Goal: Transaction & Acquisition: Purchase product/service

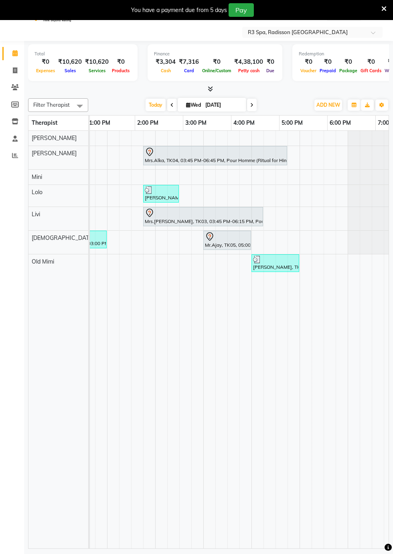
scroll to position [0, 368]
click at [314, 141] on div at bounding box center [318, 138] width 12 height 15
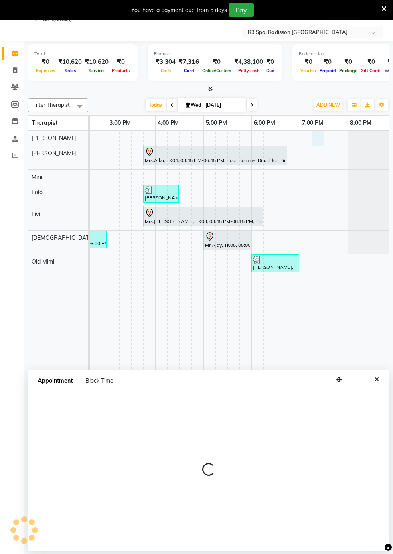
select select "87562"
select select "tentative"
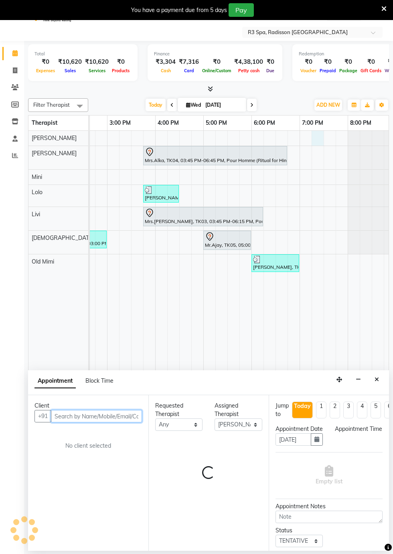
select select "1155"
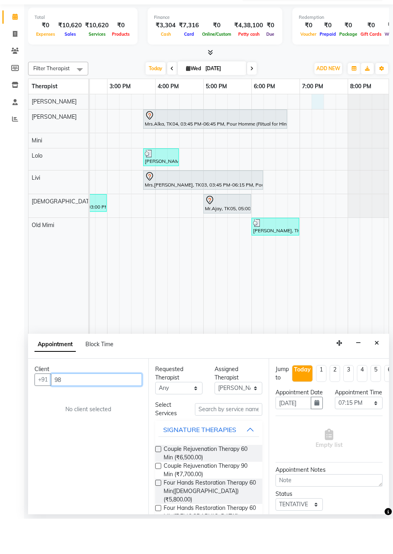
scroll to position [19, 0]
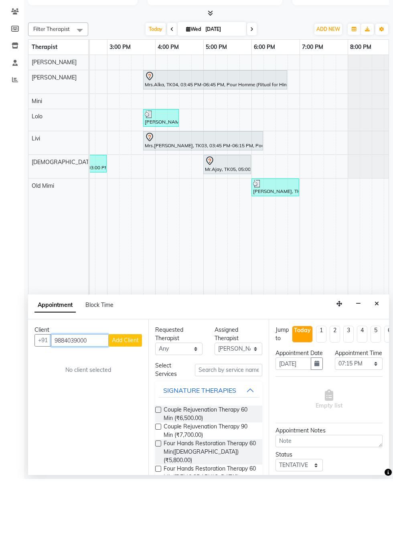
type input "9884039000"
click at [124, 416] on span "Add Client" at bounding box center [125, 415] width 27 height 7
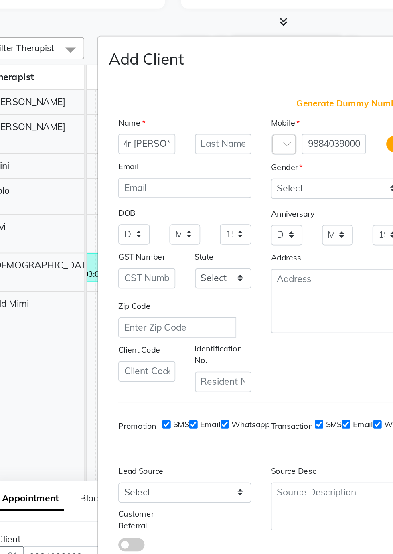
scroll to position [0, 8]
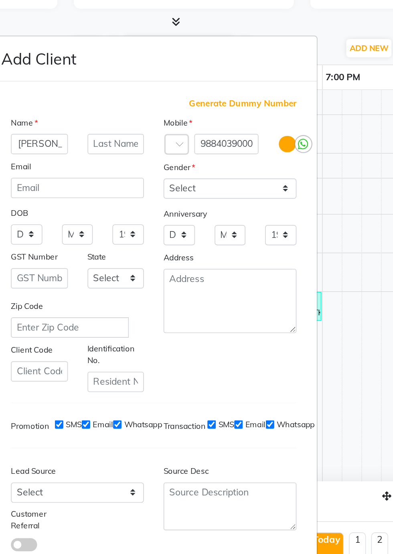
type input "Mr [PERSON_NAME]"
click at [276, 197] on select "Select [DEMOGRAPHIC_DATA] [DEMOGRAPHIC_DATA] Other Prefer Not To Say" at bounding box center [243, 190] width 81 height 12
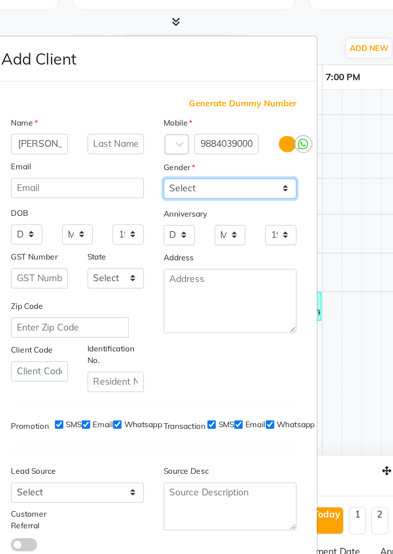
scroll to position [0, 0]
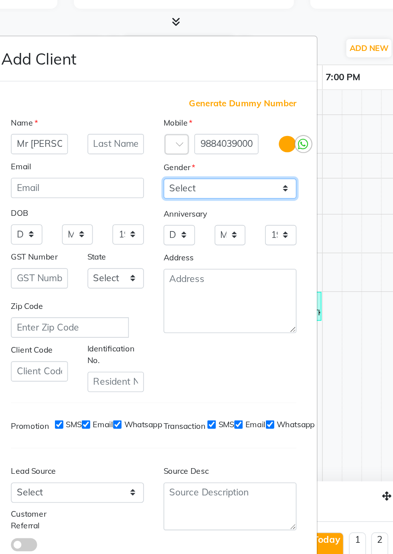
select select "[DEMOGRAPHIC_DATA]"
click at [203, 197] on select "Select [DEMOGRAPHIC_DATA] [DEMOGRAPHIC_DATA] Other Prefer Not To Say" at bounding box center [243, 190] width 81 height 12
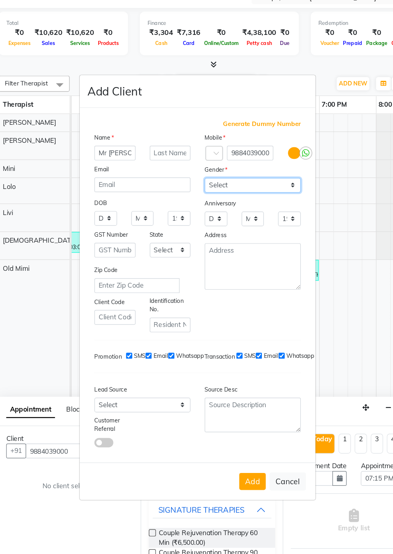
scroll to position [19, 0]
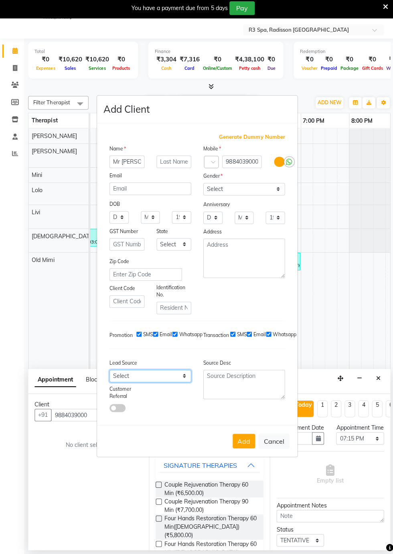
click at [186, 383] on select "Select Walk-in Referral Internet Friend Word of Mouth Advertisement Facebook Ju…" at bounding box center [149, 376] width 81 height 12
select select "56377"
click at [109, 383] on select "Select Walk-in Referral Internet Friend Word of Mouth Advertisement Facebook Ju…" at bounding box center [149, 376] width 81 height 12
click at [240, 449] on button "Add" at bounding box center [243, 441] width 22 height 14
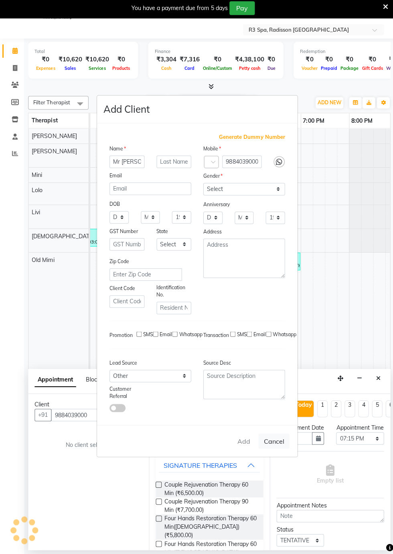
type input "98******00"
select select
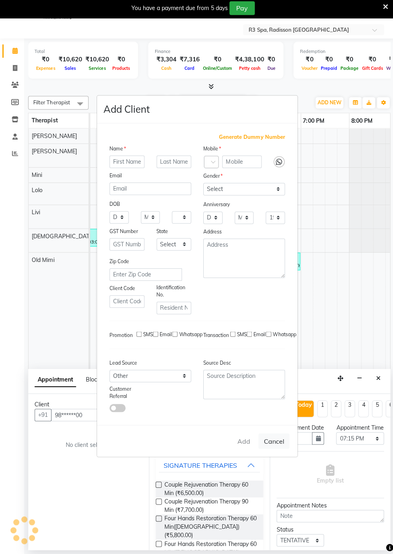
select select
checkbox input "false"
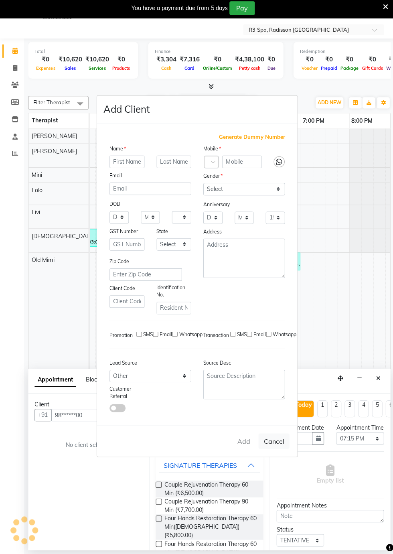
checkbox input "false"
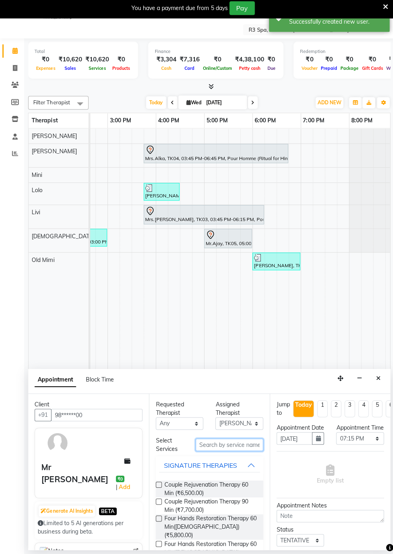
click at [210, 446] on input "text" at bounding box center [228, 445] width 67 height 12
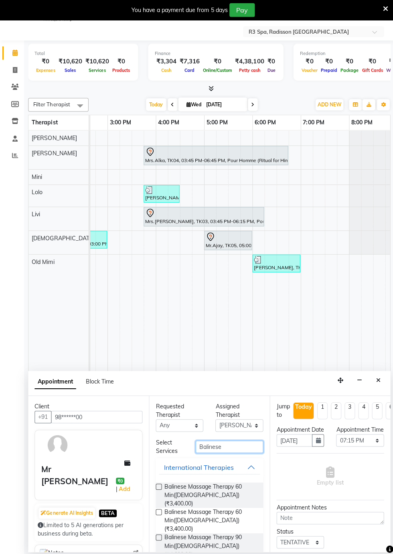
type input "Balinese"
click at [241, 531] on span "Balinese Massage Therapy 90 Min([DEMOGRAPHIC_DATA]) (₹4,600.00)" at bounding box center [210, 543] width 92 height 25
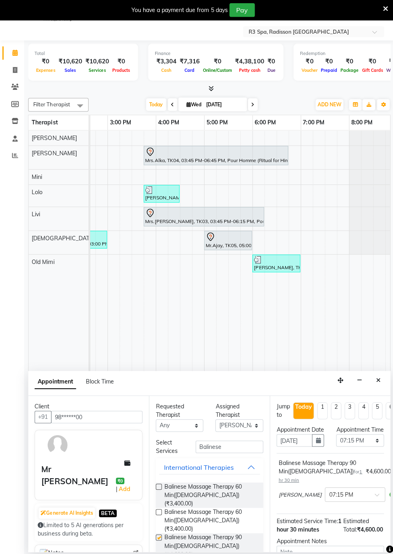
checkbox input "false"
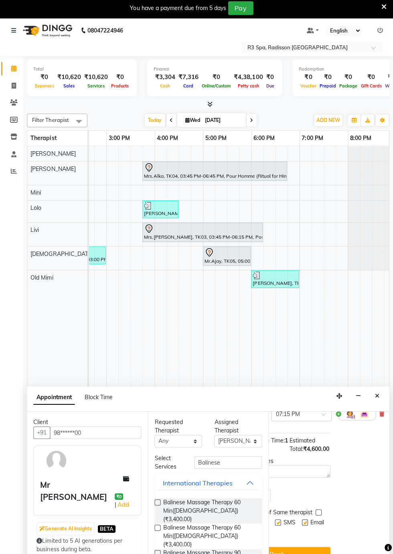
scroll to position [10, 0]
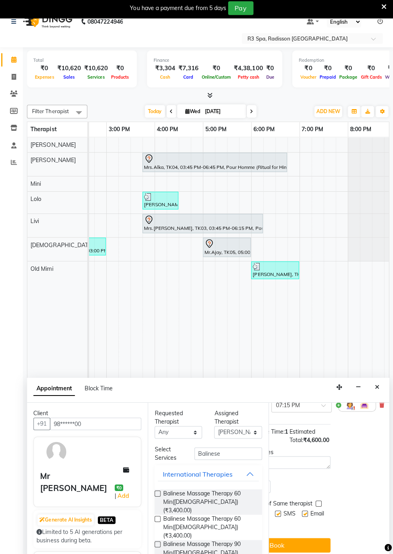
click at [301, 544] on button "Book" at bounding box center [276, 545] width 107 height 14
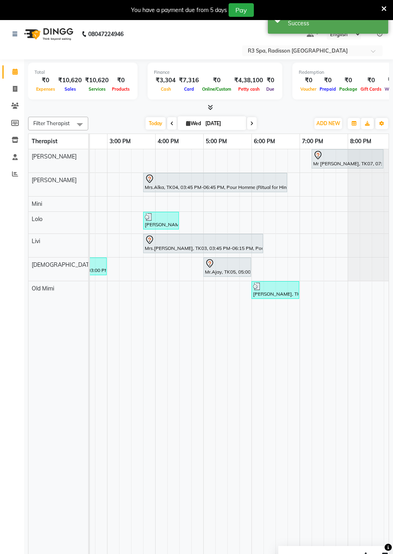
scroll to position [0, 368]
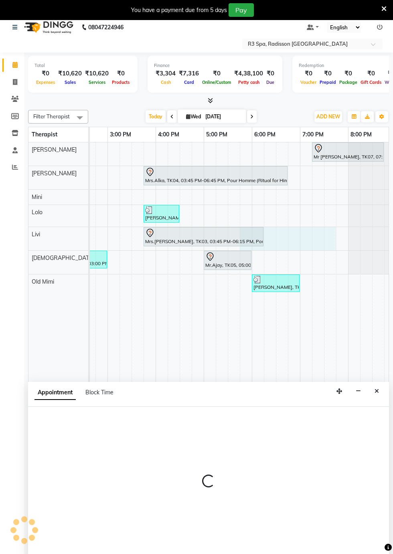
select select "87567"
select select "tentative"
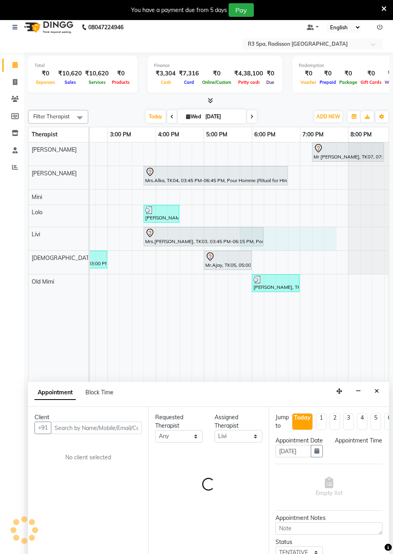
select select "1065"
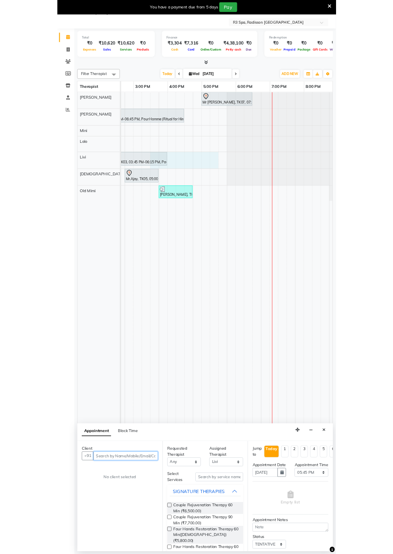
scroll to position [0, 476]
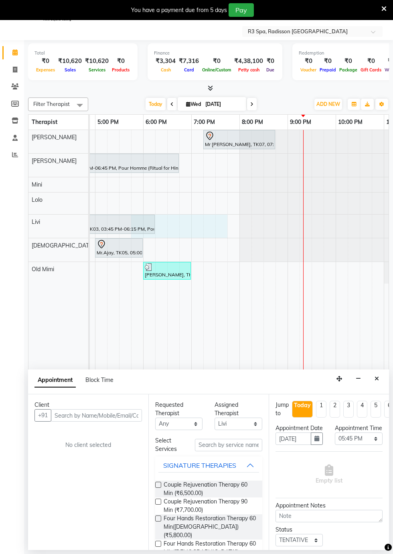
click at [290, 228] on div at bounding box center [336, 226] width 193 height 23
click at [377, 377] on icon "Close" at bounding box center [377, 379] width 4 height 6
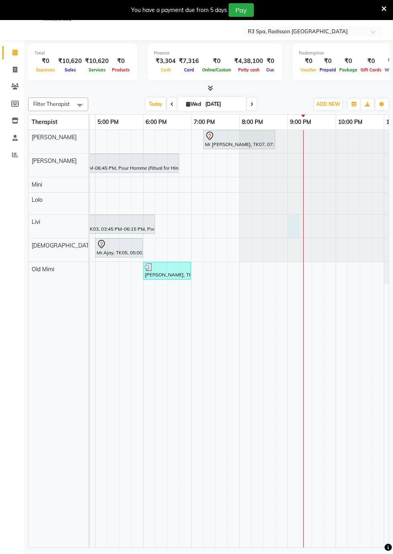
select select "87567"
select select "tentative"
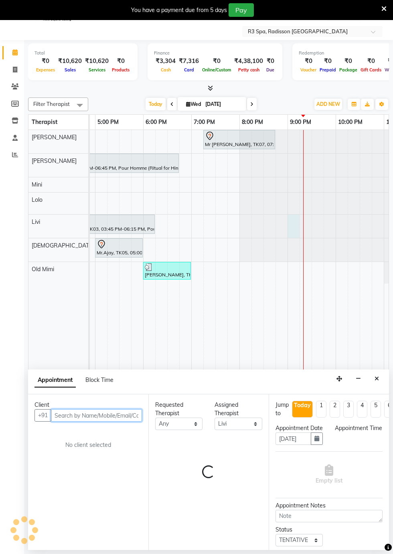
select select "1260"
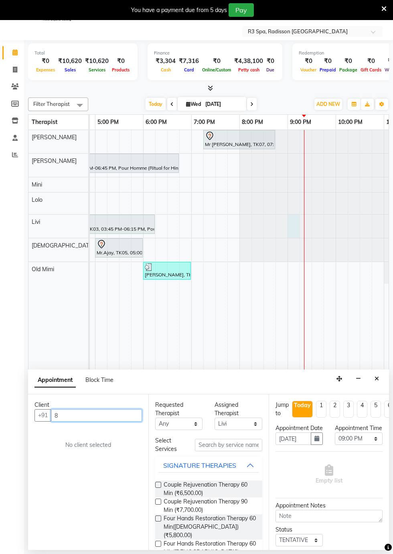
scroll to position [19, 0]
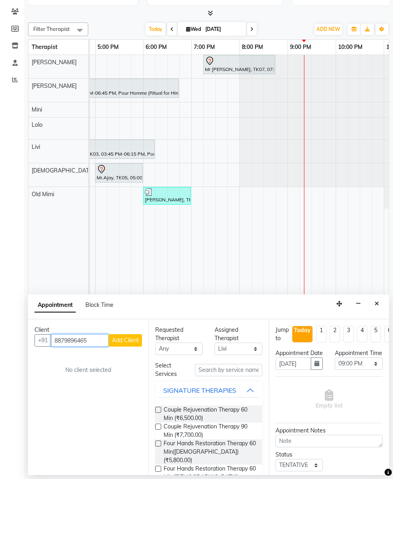
type input "8879896465"
click at [128, 415] on span "Add Client" at bounding box center [125, 415] width 27 height 7
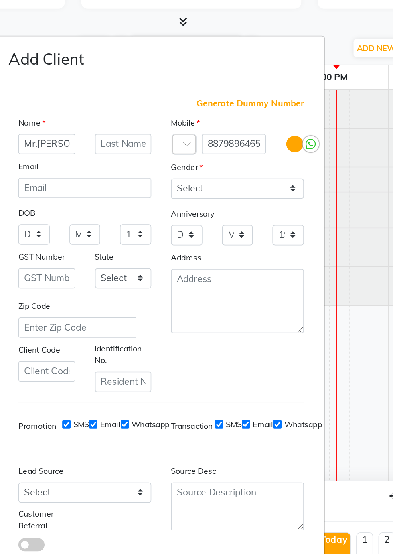
type input "Mr.[PERSON_NAME]"
click at [276, 197] on select "Select [DEMOGRAPHIC_DATA] [DEMOGRAPHIC_DATA] Other Prefer Not To Say" at bounding box center [243, 190] width 81 height 12
select select "[DEMOGRAPHIC_DATA]"
click at [203, 197] on select "Select [DEMOGRAPHIC_DATA] [DEMOGRAPHIC_DATA] Other Prefer Not To Say" at bounding box center [243, 190] width 81 height 12
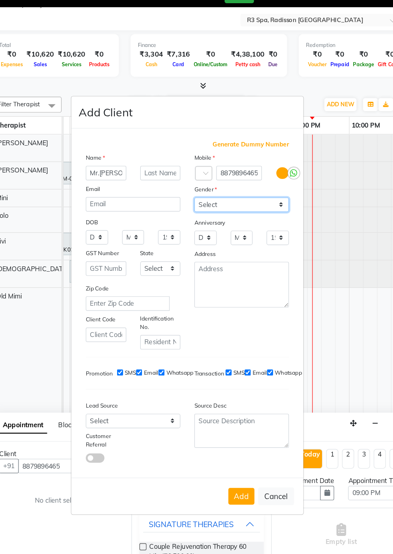
scroll to position [2, 0]
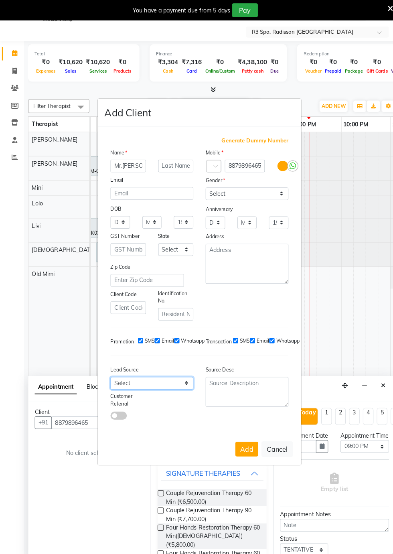
click at [186, 383] on select "Select Walk-in Referral Internet Friend Word of Mouth Advertisement Facebook Ju…" at bounding box center [149, 376] width 81 height 12
select select "56377"
click at [109, 383] on select "Select Walk-in Referral Internet Friend Word of Mouth Advertisement Facebook Ju…" at bounding box center [149, 376] width 81 height 12
click at [246, 434] on button "Add" at bounding box center [243, 441] width 22 height 14
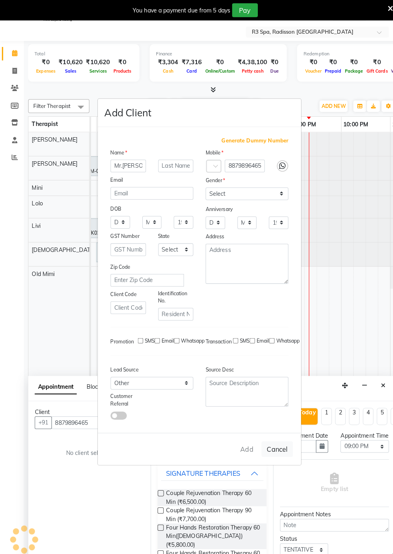
type input "88******65"
select select
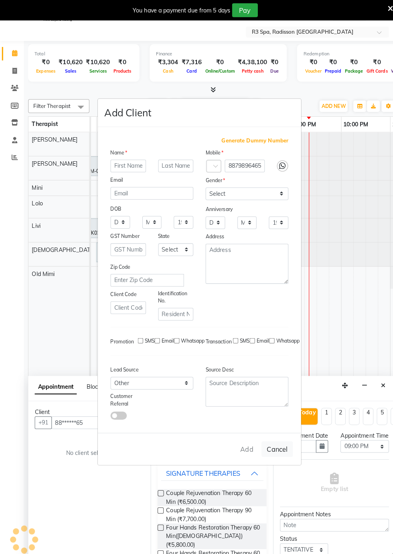
select select
checkbox input "false"
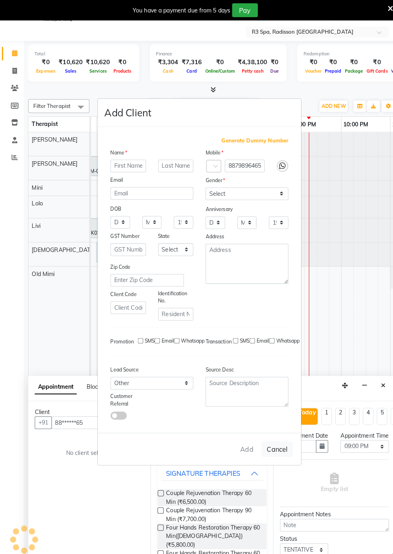
checkbox input "false"
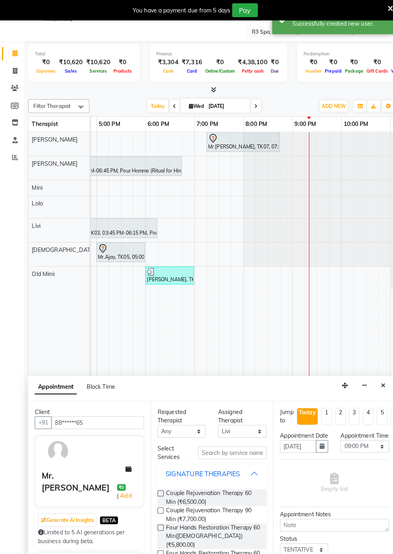
click at [178, 461] on div "SIGNATURE THERAPIES" at bounding box center [199, 466] width 73 height 10
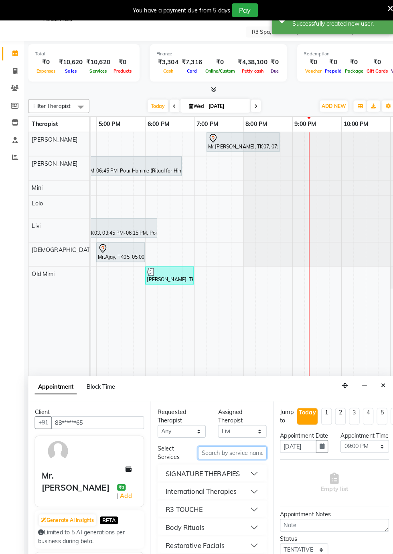
click at [209, 445] on input "text" at bounding box center [228, 445] width 67 height 12
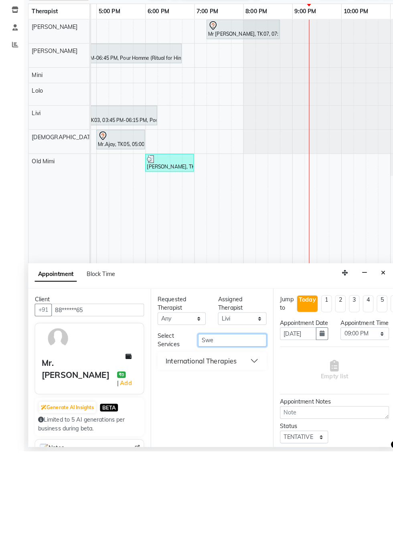
scroll to position [19, 0]
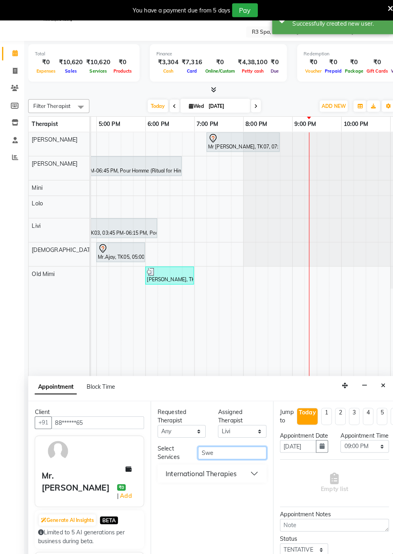
type input "Swe"
click at [251, 464] on button "International Therapies" at bounding box center [208, 465] width 101 height 14
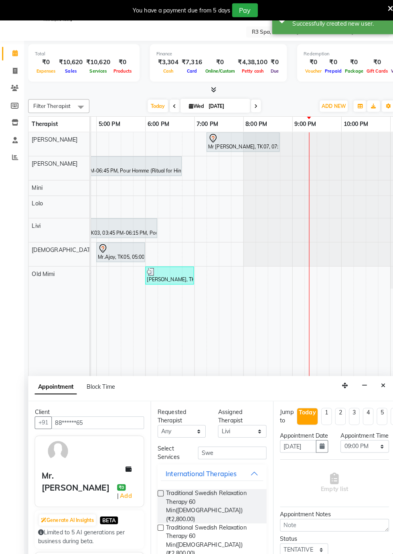
click at [196, 485] on span "Traditional Swedish Relaxation Therapy 60 Min([DEMOGRAPHIC_DATA]) (₹2,800.00)" at bounding box center [210, 498] width 92 height 34
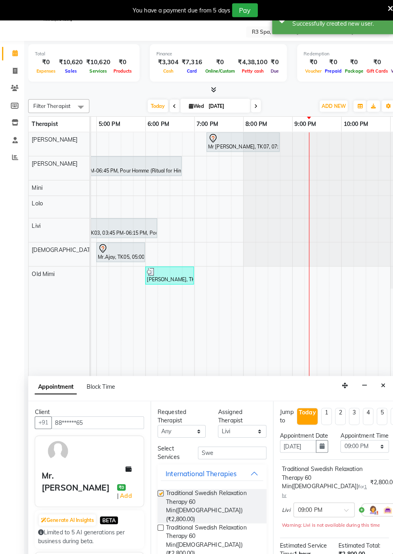
checkbox input "false"
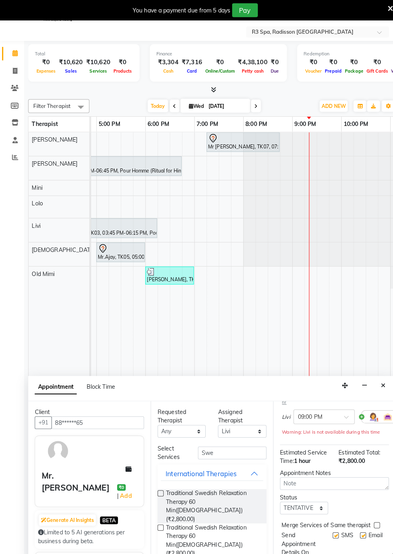
scroll to position [113, 0]
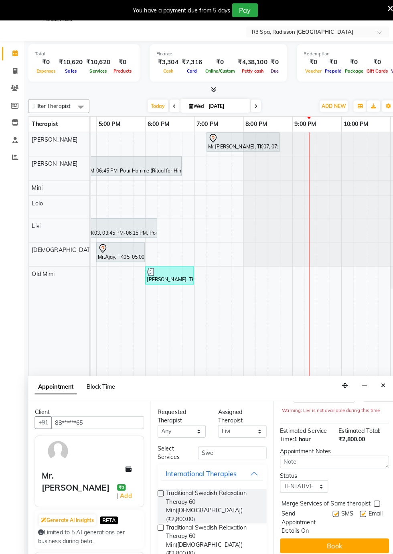
click at [338, 538] on button "Book" at bounding box center [329, 536] width 107 height 14
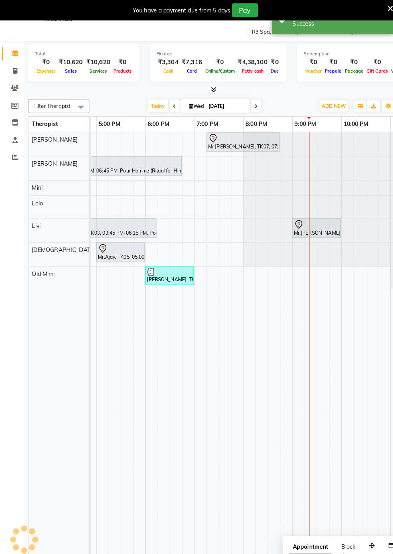
scroll to position [0, 0]
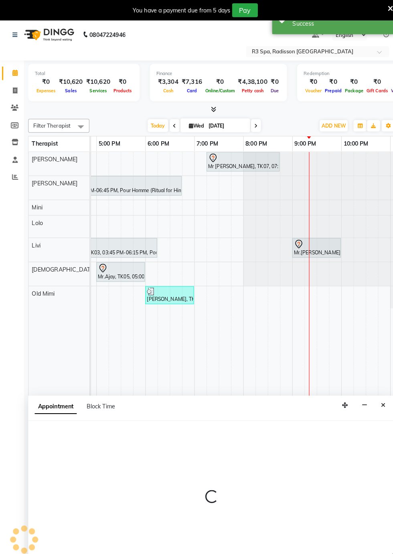
click at [306, 237] on div "Mr.[PERSON_NAME], TK08, 09:00 PM-10:00 PM, Traditional Swedish Relaxation Thera…" at bounding box center [311, 243] width 46 height 17
select select "87566"
select select "tentative"
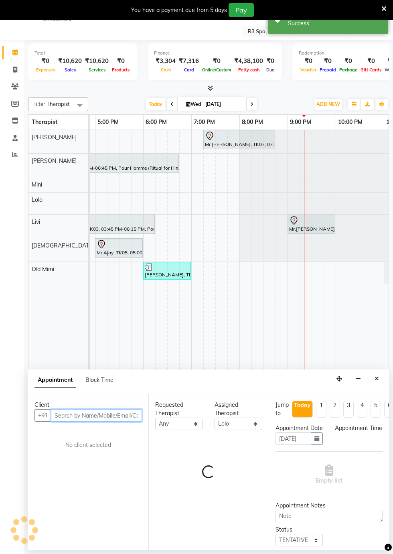
scroll to position [0, 476]
select select "1320"
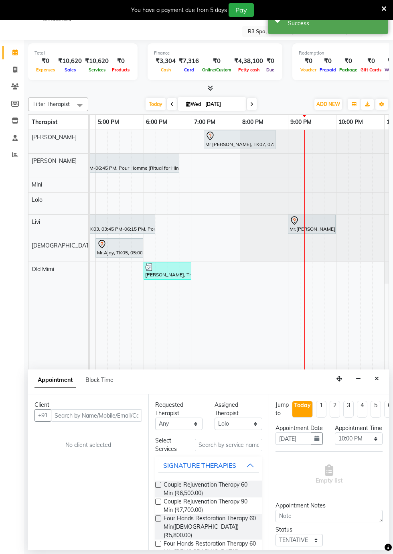
click at [382, 384] on div "Appointment Block Time" at bounding box center [208, 382] width 361 height 25
click at [377, 376] on icon "Close" at bounding box center [377, 379] width 4 height 6
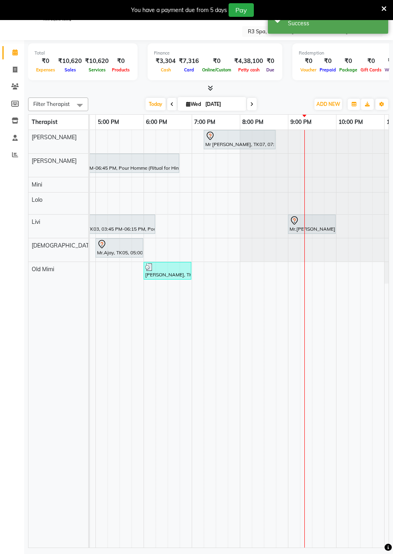
click at [300, 228] on div "Mr.[PERSON_NAME], TK08, 09:00 PM-10:00 PM, Traditional Swedish Relaxation Thera…" at bounding box center [312, 224] width 46 height 17
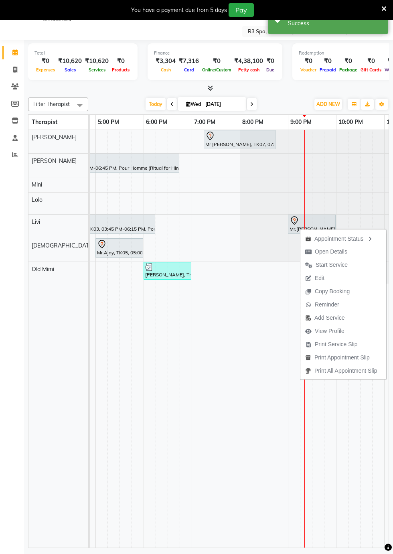
click at [328, 254] on span "Open Details" at bounding box center [331, 252] width 32 height 8
select select "7"
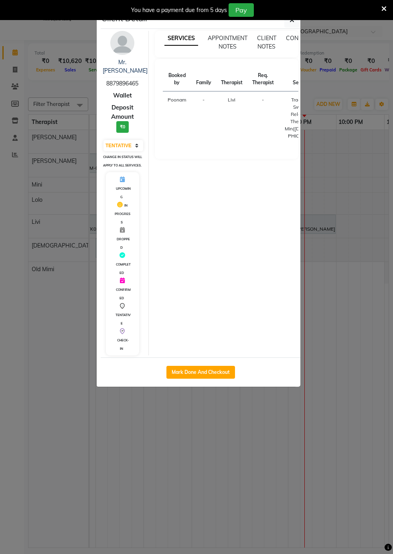
click at [211, 367] on button "Mark Done And Checkout" at bounding box center [201, 372] width 69 height 13
select select "service"
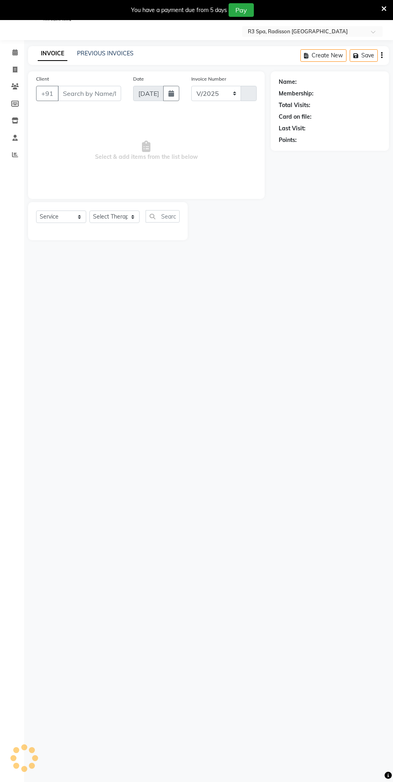
select select "8678"
type input "0279"
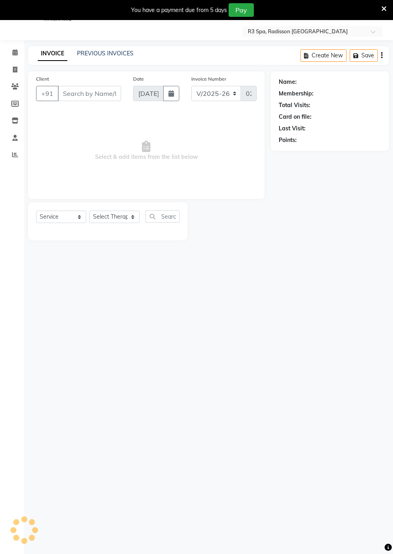
type input "88******65"
select select "87567"
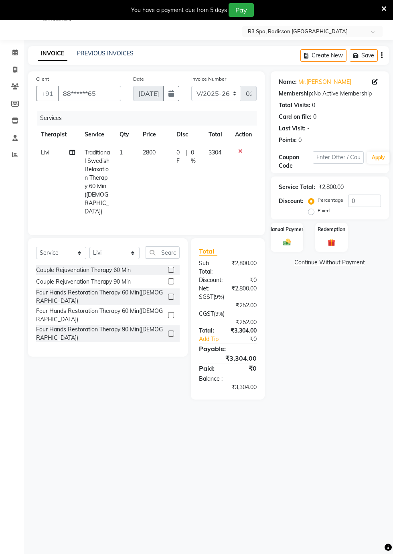
click at [293, 243] on img at bounding box center [287, 242] width 12 height 9
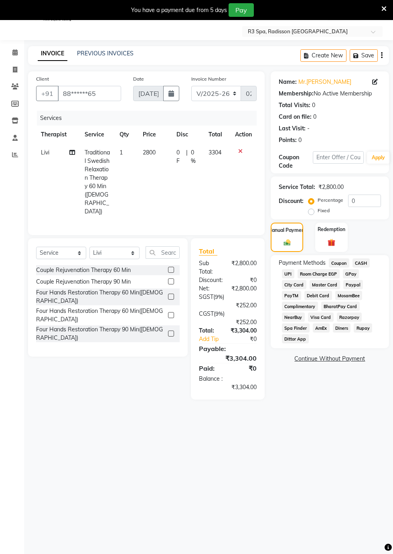
click at [321, 327] on span "AmEx" at bounding box center [321, 327] width 17 height 9
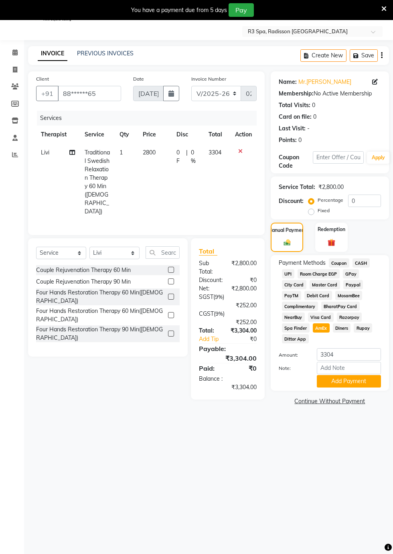
click at [319, 316] on span "Visa Card" at bounding box center [321, 317] width 26 height 9
click at [353, 382] on button "Add Payment" at bounding box center [349, 381] width 64 height 12
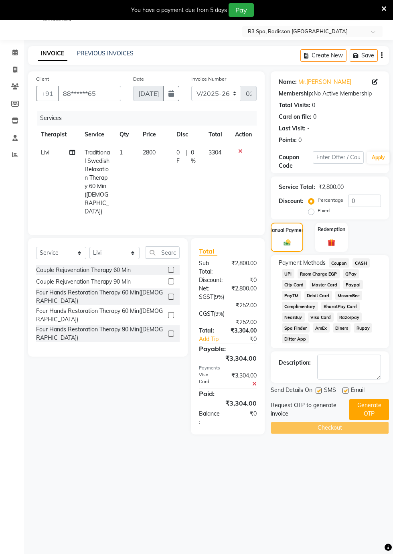
click at [369, 411] on button "Generate OTP" at bounding box center [369, 409] width 40 height 21
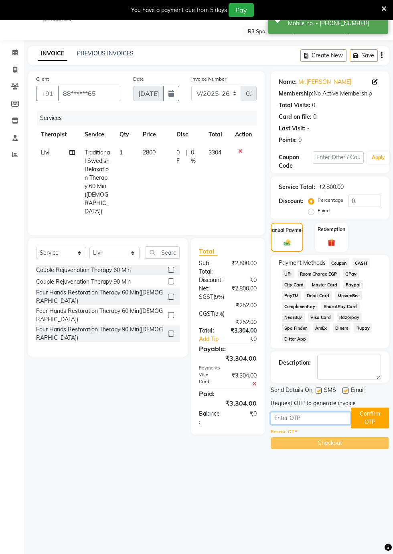
click at [290, 418] on input "text" at bounding box center [311, 418] width 80 height 12
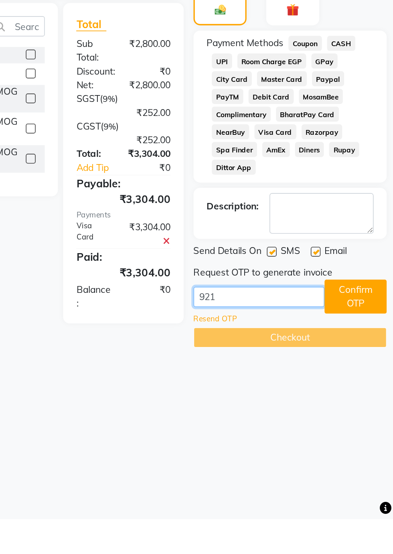
type input "9219"
click at [364, 418] on button "Confirm OTP" at bounding box center [370, 418] width 38 height 21
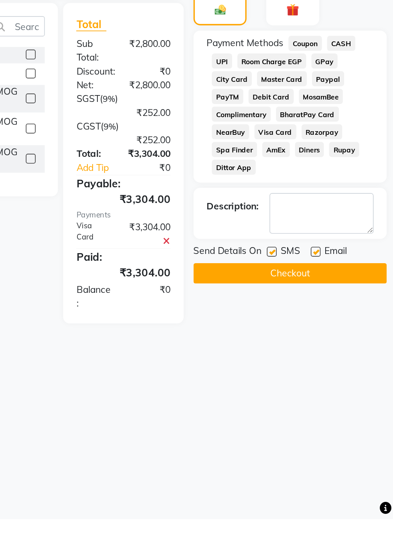
scroll to position [19, 0]
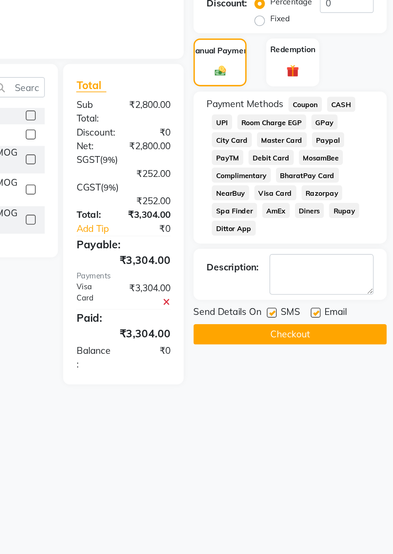
click at [324, 407] on button "Checkout" at bounding box center [330, 404] width 118 height 12
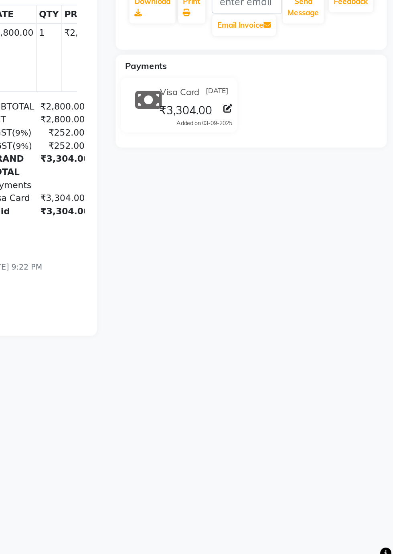
scroll to position [19, 0]
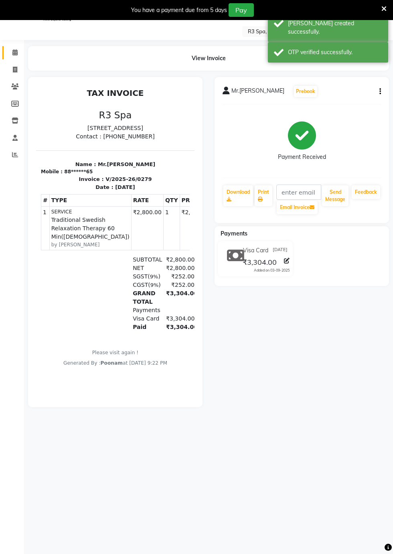
click at [14, 53] on icon at bounding box center [14, 52] width 5 height 6
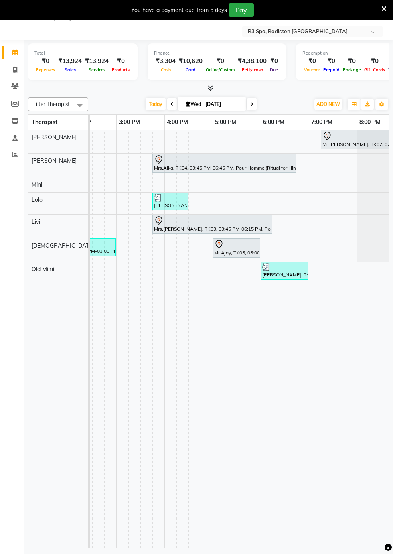
scroll to position [0, 507]
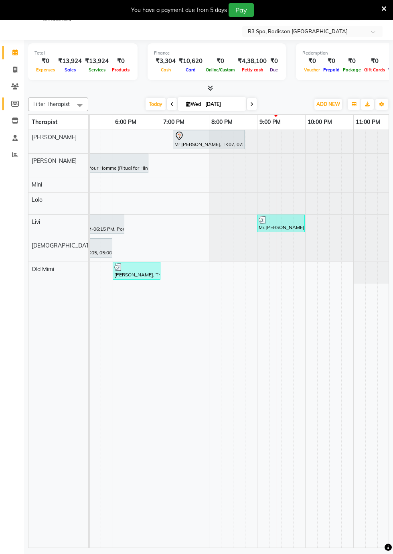
click at [18, 102] on icon at bounding box center [15, 104] width 8 height 6
select select
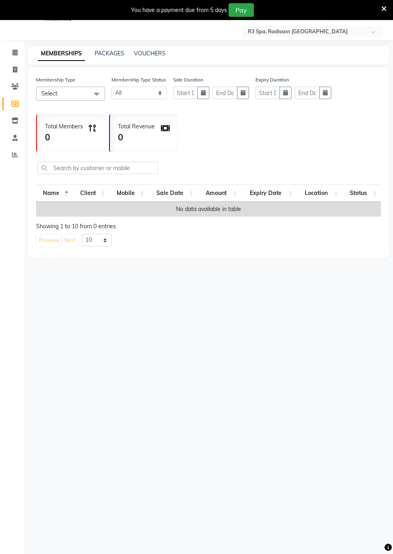
click at [14, 104] on icon at bounding box center [15, 104] width 8 height 6
click at [15, 87] on icon at bounding box center [15, 86] width 8 height 6
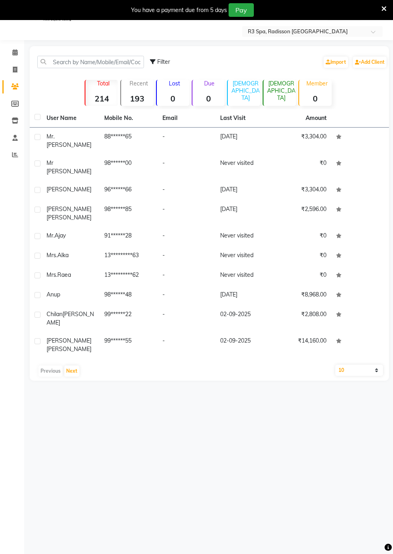
click at [66, 161] on div "Mr [PERSON_NAME]" at bounding box center [71, 167] width 48 height 17
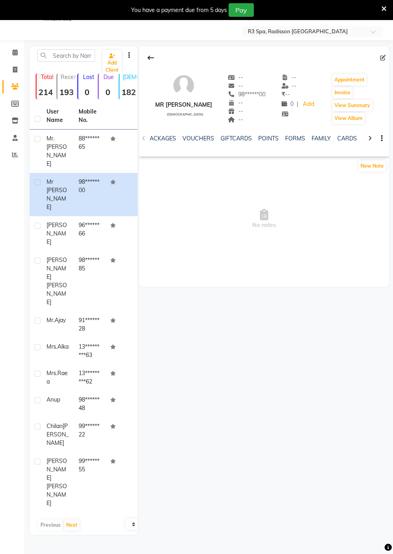
scroll to position [0, 296]
click at [14, 53] on icon at bounding box center [14, 52] width 5 height 6
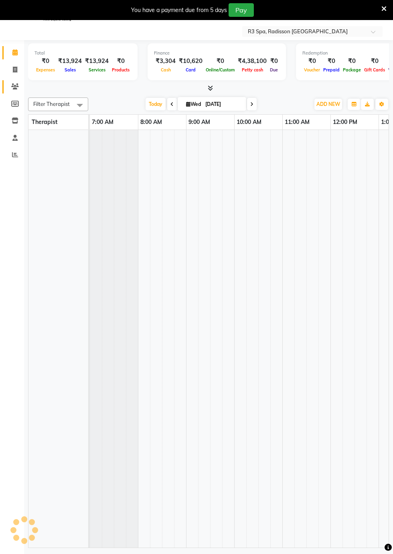
click at [15, 87] on icon at bounding box center [15, 86] width 8 height 6
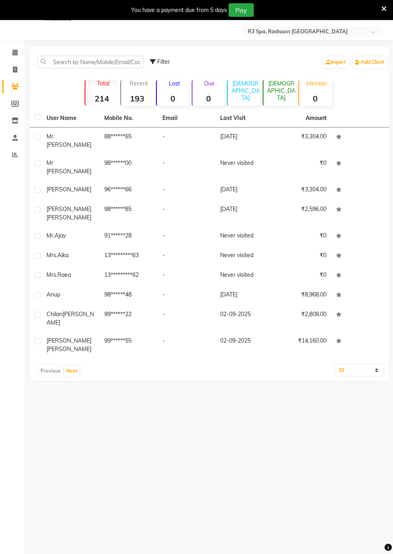
click at [67, 137] on span "Mr.[PERSON_NAME]" at bounding box center [69, 141] width 45 height 16
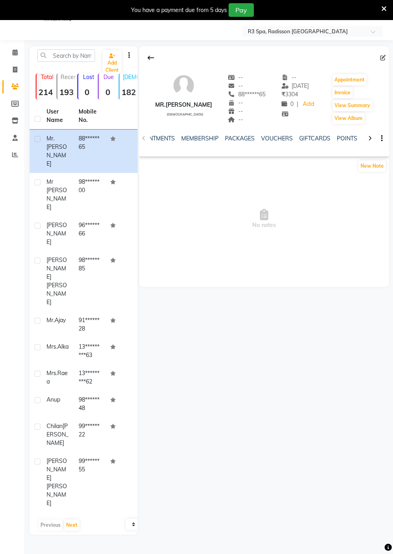
scroll to position [0, 240]
click at [327, 141] on link "FORMS" at bounding box center [325, 138] width 20 height 7
click at [177, 166] on button "Request New Form" at bounding box center [167, 166] width 57 height 12
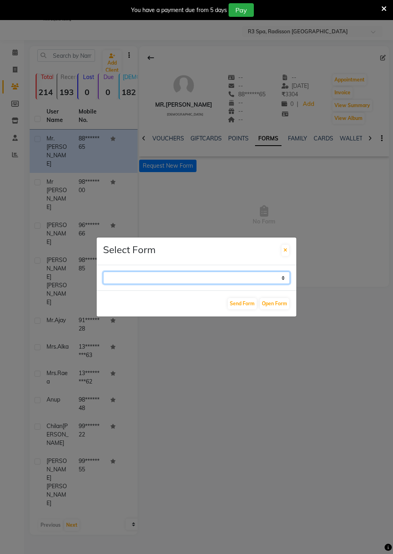
click at [280, 284] on select "GUEST FEEDBACK FORM HEALTH ASSESSMENT FORM" at bounding box center [196, 278] width 187 height 12
select select "205"
click at [103, 284] on select "GUEST FEEDBACK FORM HEALTH ASSESSMENT FORM" at bounding box center [196, 278] width 187 height 12
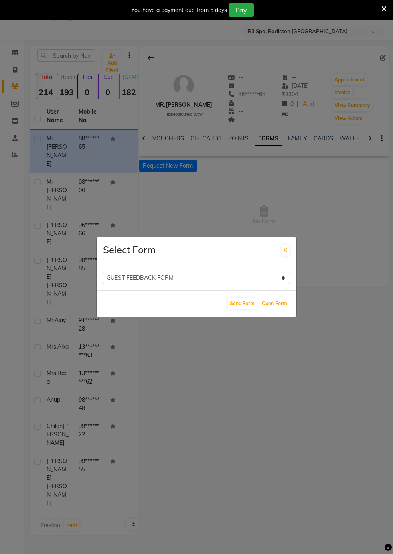
click at [276, 309] on button "Open Form" at bounding box center [274, 303] width 29 height 11
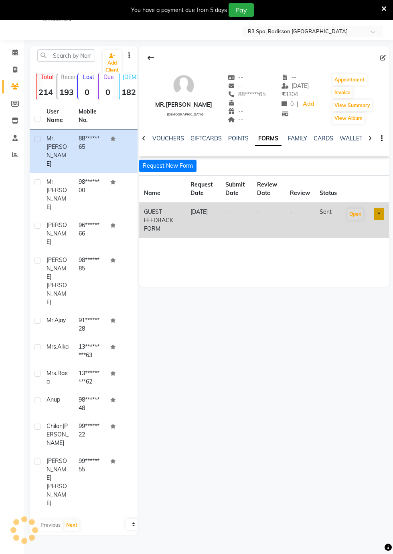
select select
click at [354, 213] on button "Open" at bounding box center [355, 214] width 16 height 11
click at [379, 213] on link at bounding box center [379, 214] width 10 height 12
click at [318, 354] on div "Mr.[PERSON_NAME] [DEMOGRAPHIC_DATA] -- -- 88******65 -- -- -- -- [DATE] ₹ 3304 …" at bounding box center [264, 290] width 252 height 489
click at [164, 223] on td "GUEST FEEDBACK FORM" at bounding box center [162, 221] width 47 height 36
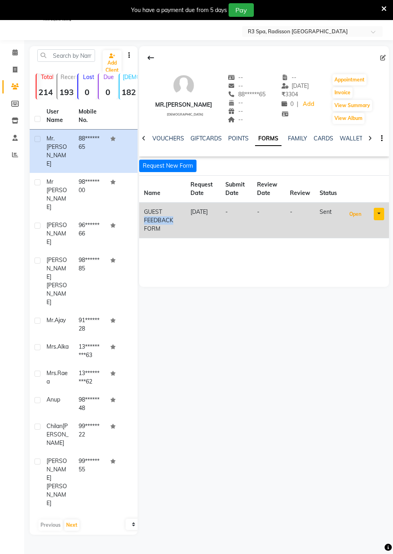
click at [355, 211] on button "Open" at bounding box center [355, 214] width 16 height 11
click at [72, 115] on th "User Name" at bounding box center [58, 116] width 32 height 27
click at [62, 178] on div "Mr [PERSON_NAME]" at bounding box center [58, 195] width 22 height 34
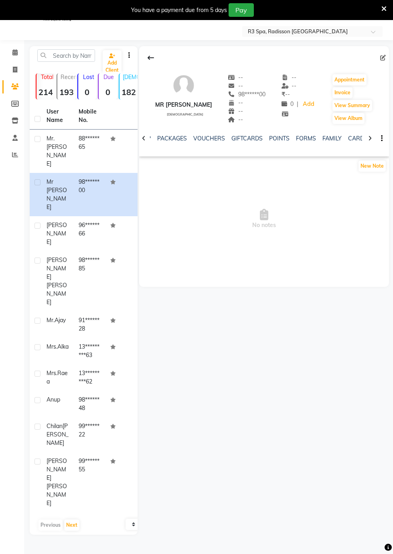
scroll to position [0, 229]
click at [263, 138] on link "FORMS" at bounding box center [272, 138] width 20 height 7
click at [162, 165] on button "Request New Form" at bounding box center [167, 166] width 57 height 12
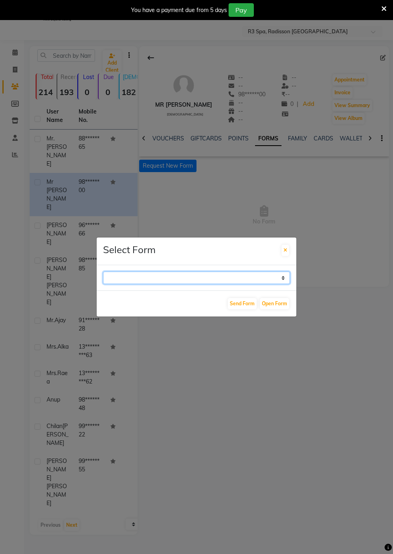
click at [286, 284] on select "GUEST FEEDBACK FORM HEALTH ASSESSMENT FORM" at bounding box center [196, 278] width 187 height 12
select select "204"
click at [103, 284] on select "GUEST FEEDBACK FORM HEALTH ASSESSMENT FORM" at bounding box center [196, 278] width 187 height 12
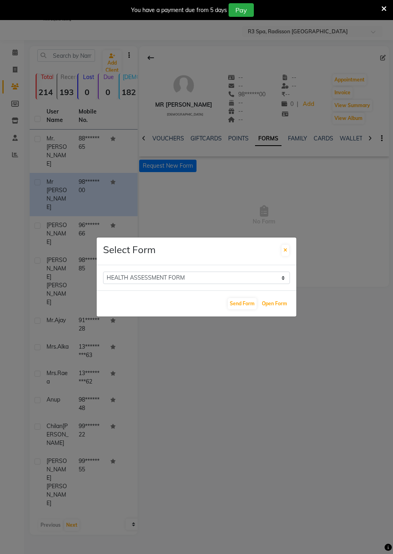
click at [274, 309] on button "Open Form" at bounding box center [274, 303] width 29 height 11
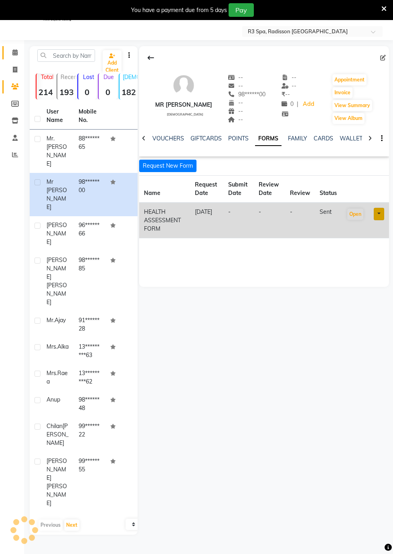
click at [16, 55] on icon at bounding box center [14, 52] width 5 height 6
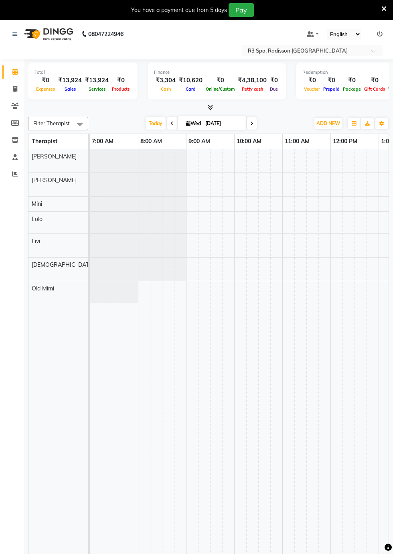
scroll to position [17, 0]
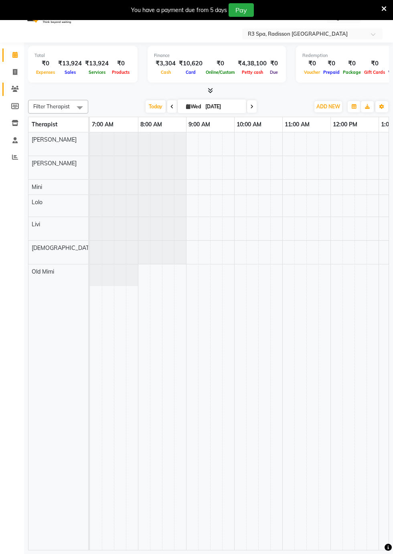
click at [15, 89] on icon at bounding box center [15, 89] width 8 height 6
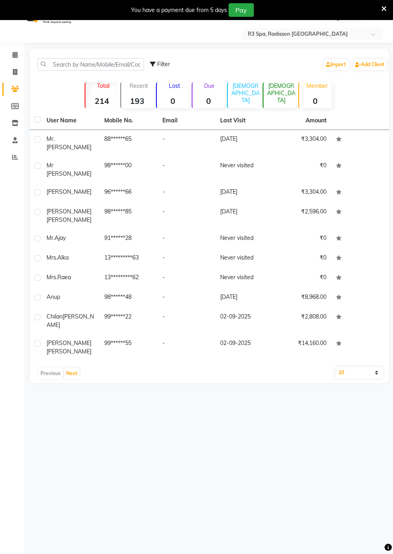
click at [50, 143] on div "Mr.[PERSON_NAME]" at bounding box center [71, 143] width 48 height 17
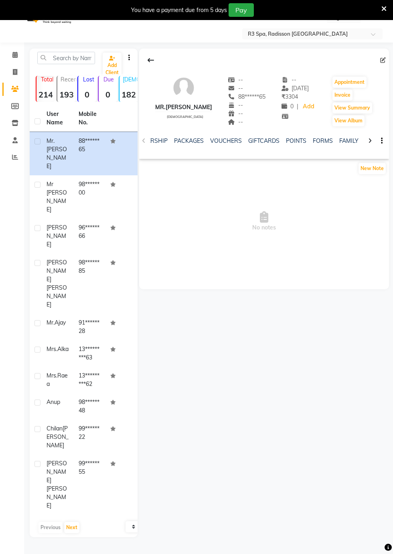
scroll to position [0, 256]
click at [308, 142] on link "FORMS" at bounding box center [309, 140] width 20 height 7
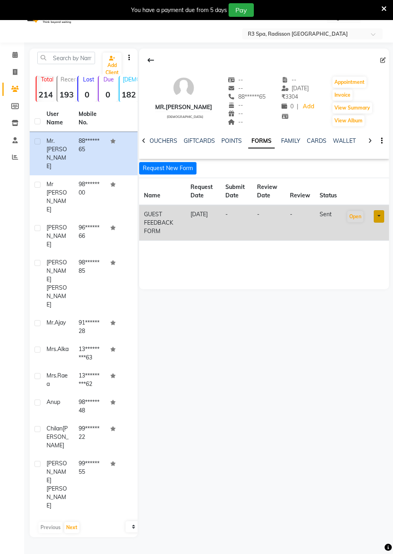
scroll to position [0, 229]
click at [355, 216] on button "Open" at bounding box center [355, 216] width 16 height 11
click at [379, 215] on link at bounding box center [379, 216] width 10 height 12
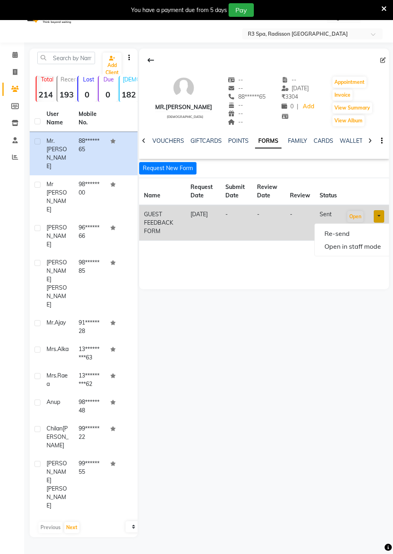
click at [290, 324] on div "Mr.[PERSON_NAME] [DEMOGRAPHIC_DATA] -- -- 88******65 -- -- -- -- [DATE] ₹ 3304 …" at bounding box center [264, 293] width 252 height 489
click at [14, 55] on icon at bounding box center [14, 55] width 5 height 6
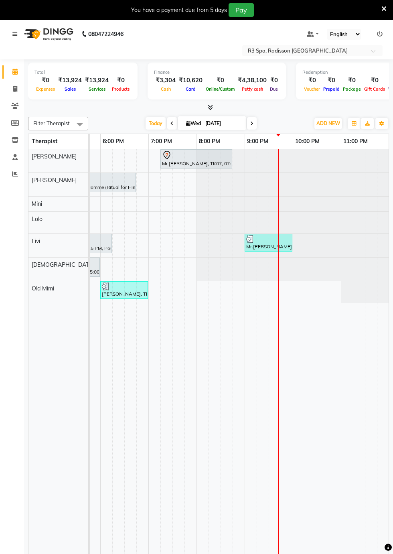
click at [19, 36] on link at bounding box center [16, 34] width 8 height 22
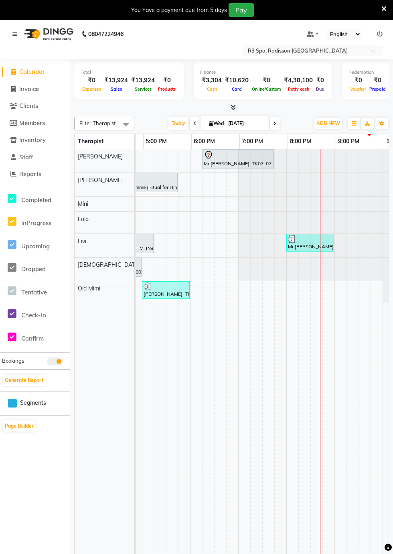
scroll to position [0, 524]
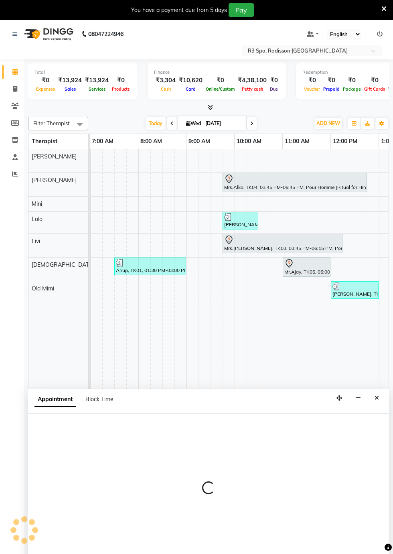
scroll to position [0, 288]
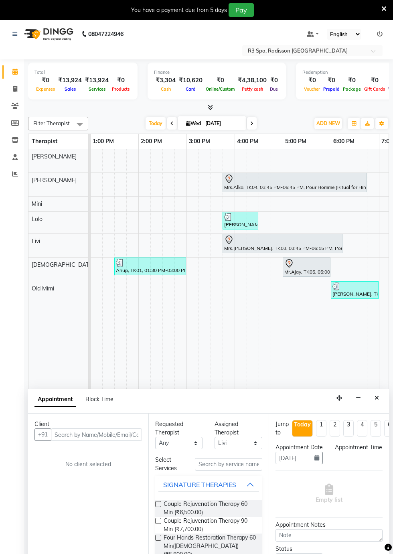
click at [380, 392] on button "Close" at bounding box center [377, 398] width 12 height 12
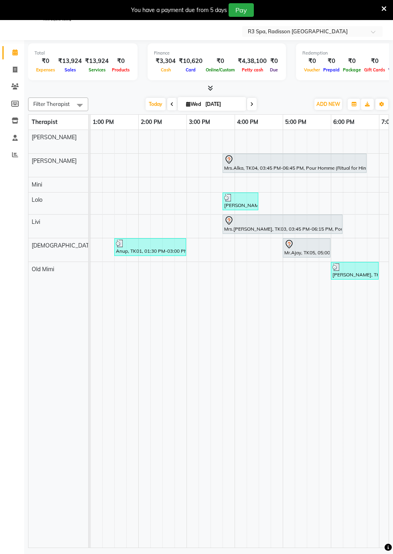
scroll to position [0, 395]
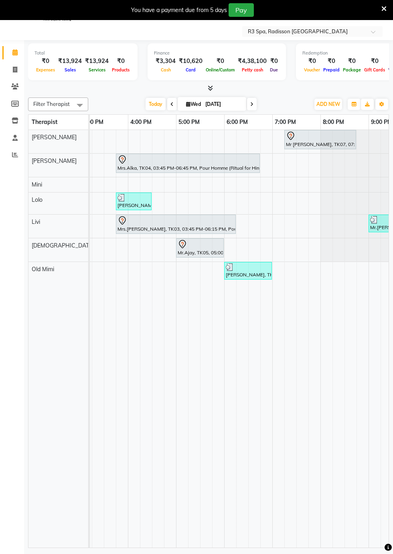
click at [374, 376] on td at bounding box center [375, 339] width 12 height 418
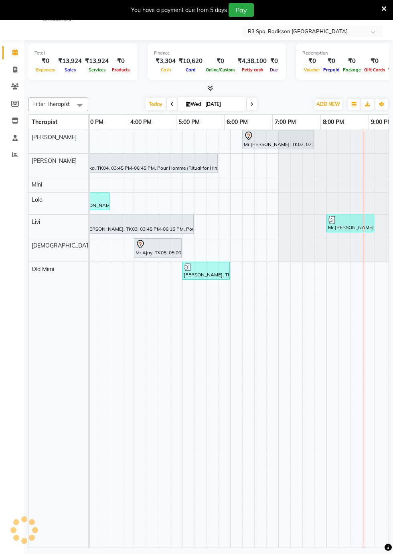
scroll to position [0, 437]
click at [15, 71] on icon at bounding box center [15, 70] width 4 height 6
select select "service"
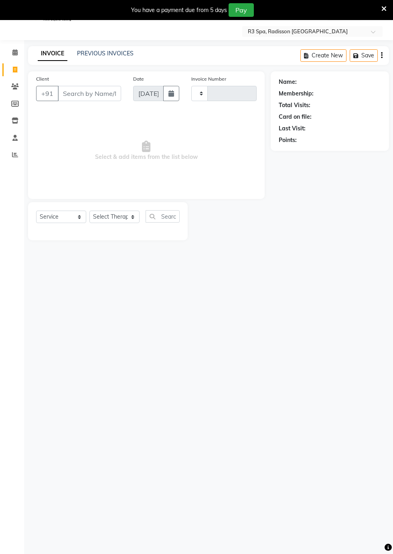
type input "0280"
select select "8678"
click at [15, 100] on span at bounding box center [15, 104] width 14 height 9
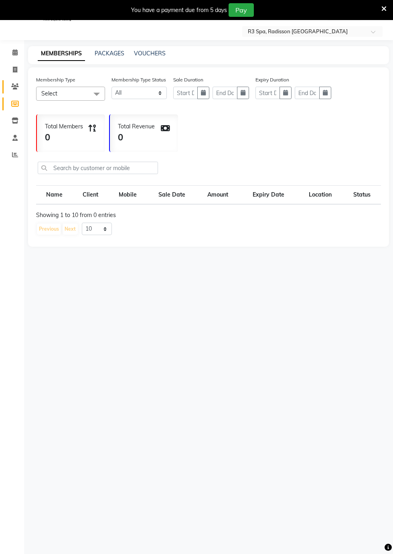
click at [15, 87] on icon at bounding box center [15, 86] width 8 height 6
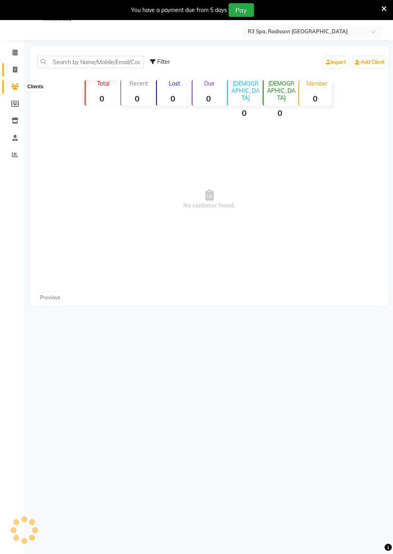
click at [15, 69] on icon at bounding box center [15, 70] width 4 height 6
select select "service"
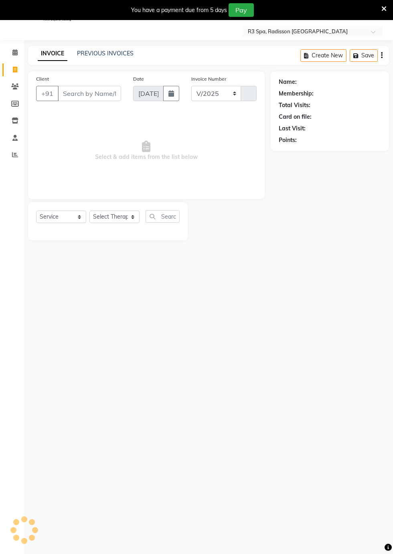
select select "8678"
type input "0280"
click at [19, 66] on span at bounding box center [15, 69] width 14 height 9
select select "8678"
select select "service"
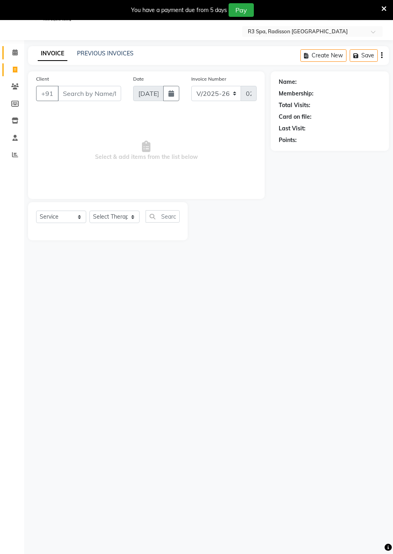
click at [14, 53] on icon at bounding box center [14, 52] width 5 height 6
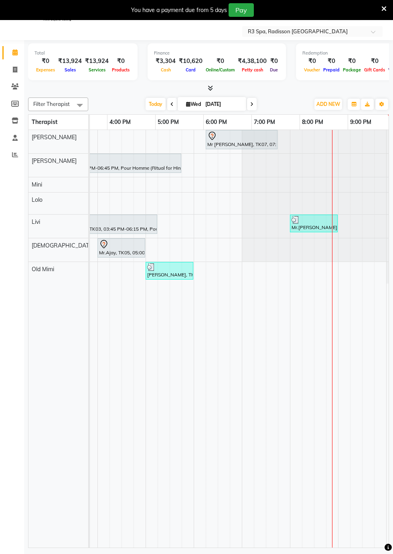
scroll to position [0, 474]
click at [17, 89] on icon at bounding box center [15, 86] width 8 height 6
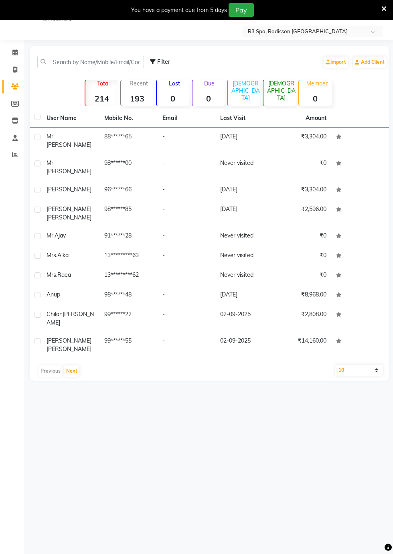
click at [117, 211] on td "98******85" at bounding box center [129, 213] width 58 height 26
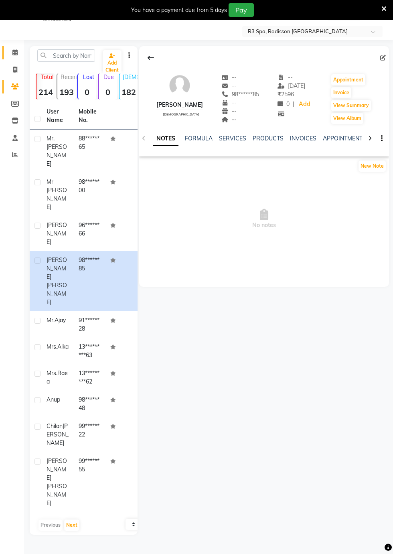
click at [18, 55] on span at bounding box center [15, 52] width 14 height 9
click at [15, 70] on icon at bounding box center [15, 70] width 4 height 6
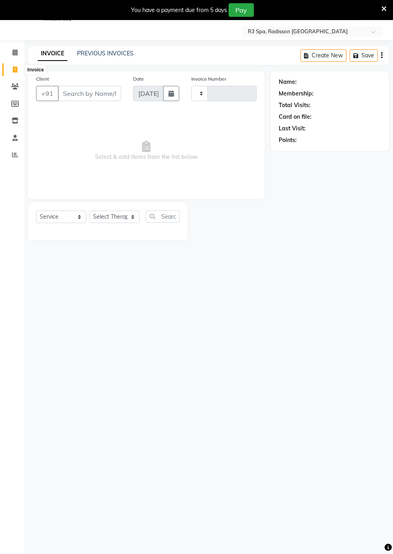
click at [15, 69] on icon at bounding box center [15, 70] width 4 height 6
select select "service"
select select "8678"
type input "0280"
type input "9986128866"
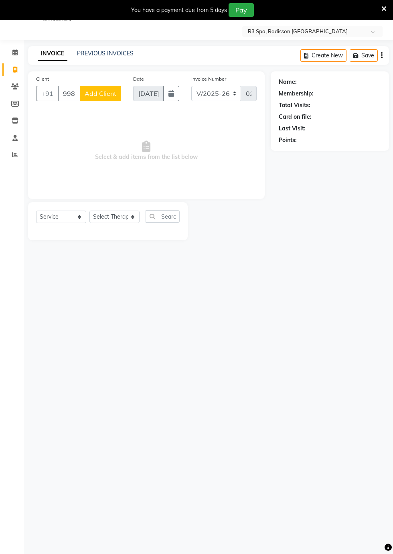
click at [99, 94] on span "Add Client" at bounding box center [101, 93] width 32 height 8
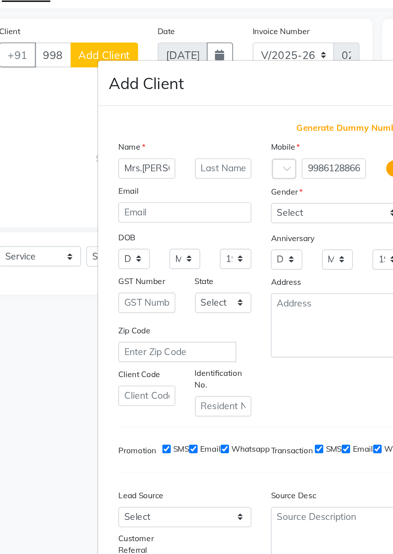
scroll to position [41, 0]
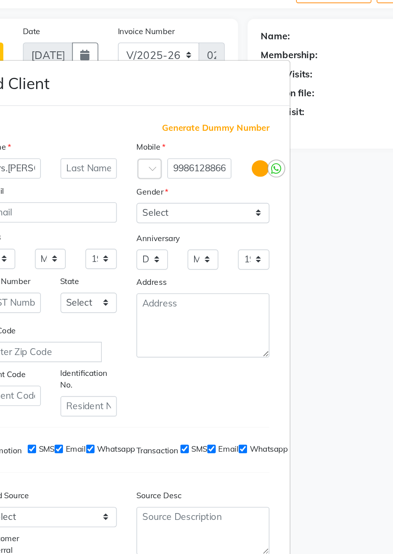
type input "Mrs.Sweta"
click at [278, 184] on select "Select [DEMOGRAPHIC_DATA] [DEMOGRAPHIC_DATA] Other Prefer Not To Say" at bounding box center [243, 190] width 81 height 12
click at [203, 184] on select "Select [DEMOGRAPHIC_DATA] [DEMOGRAPHIC_DATA] Other Prefer Not To Say" at bounding box center [243, 190] width 81 height 12
click at [274, 184] on select "Select [DEMOGRAPHIC_DATA] [DEMOGRAPHIC_DATA] Other Prefer Not To Say" at bounding box center [243, 190] width 81 height 12
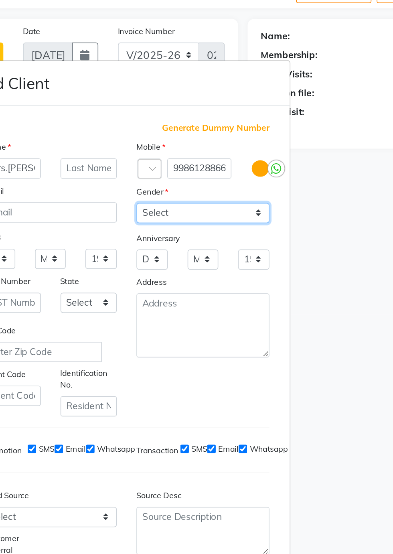
select select "female"
click at [203, 184] on select "Select [DEMOGRAPHIC_DATA] [DEMOGRAPHIC_DATA] Other Prefer Not To Say" at bounding box center [243, 190] width 81 height 12
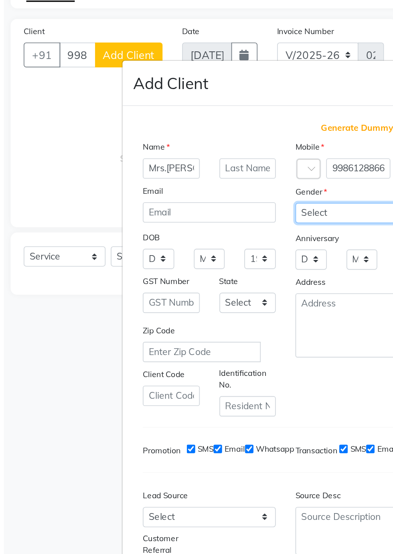
scroll to position [19, 0]
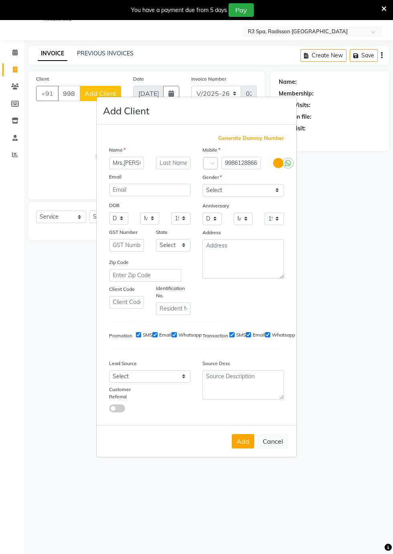
click at [244, 434] on button "Add" at bounding box center [243, 441] width 22 height 14
type input "99******66"
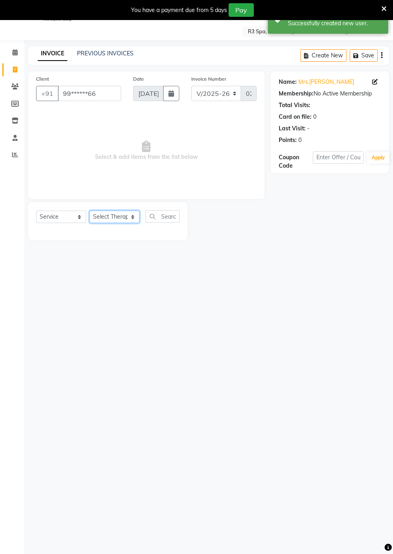
click at [130, 222] on select "Select Therapist Irish Jojo Kim Livi Lolo Messiah Mini Old Mimi Poonam" at bounding box center [114, 217] width 50 height 12
select select "90041"
click at [89, 211] on select "Select Therapist Irish Jojo Kim Livi Lolo Messiah Mini Old Mimi Poonam" at bounding box center [114, 217] width 50 height 12
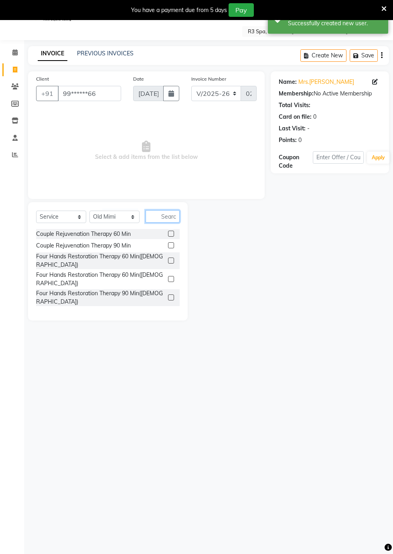
click at [163, 214] on input "text" at bounding box center [163, 216] width 34 height 12
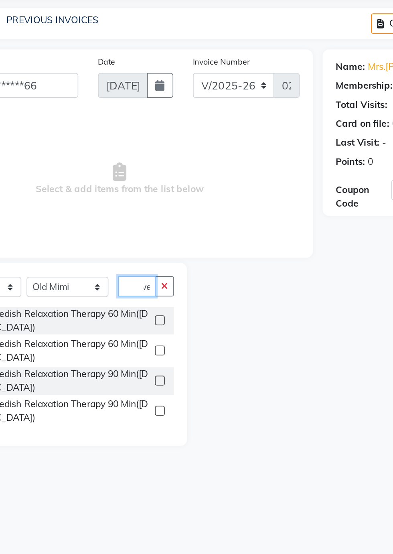
scroll to position [0, 10]
type input "Swed"
click at [138, 234] on div "Traditional Swedish Relaxation Therapy 60 Min([DEMOGRAPHIC_DATA])" at bounding box center [100, 237] width 129 height 17
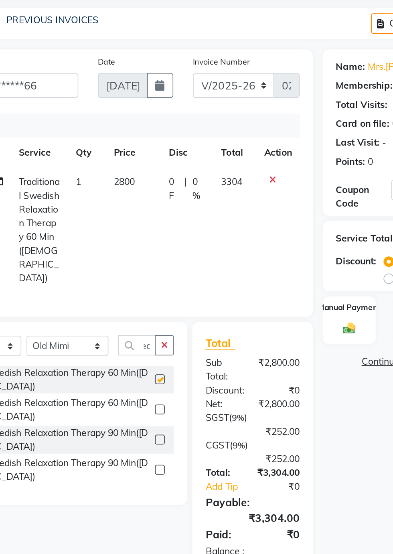
checkbox input "false"
click at [240, 152] on icon at bounding box center [240, 151] width 4 height 6
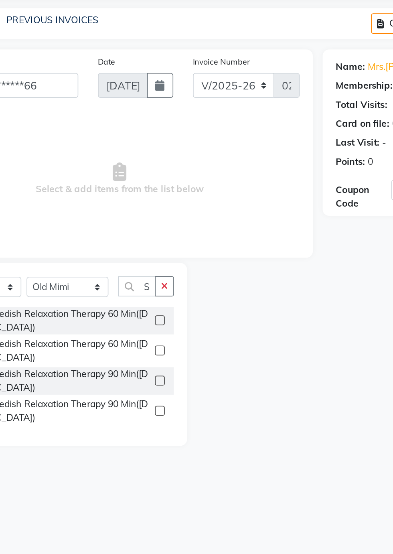
click at [131, 256] on div "Traditional Swedish Relaxation Therapy 60 Min([DEMOGRAPHIC_DATA])" at bounding box center [100, 256] width 129 height 17
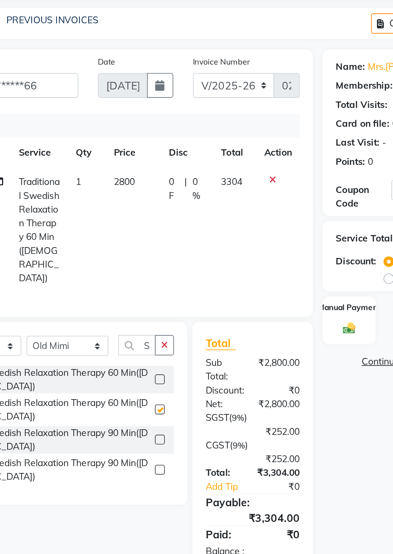
checkbox input "false"
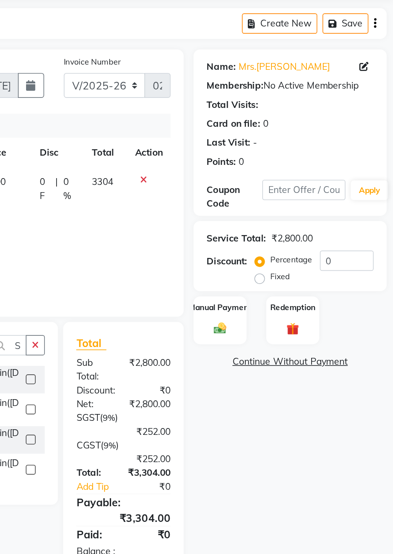
click at [289, 238] on img at bounding box center [287, 242] width 12 height 9
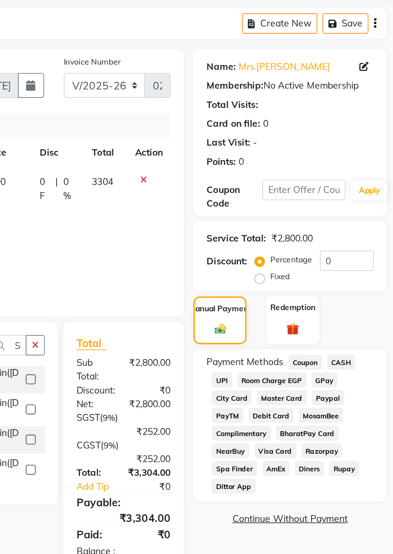
click at [320, 317] on span "Visa Card" at bounding box center [321, 317] width 26 height 9
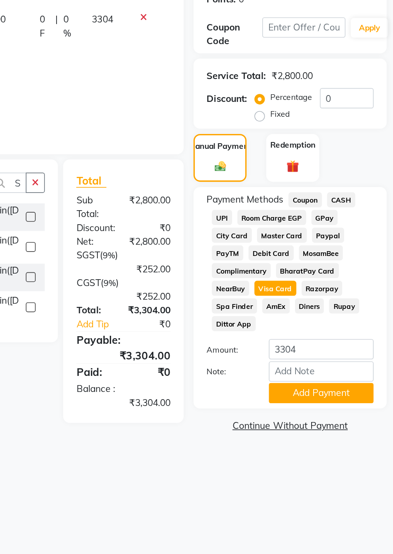
click at [353, 404] on button "Add Payment" at bounding box center [349, 400] width 64 height 12
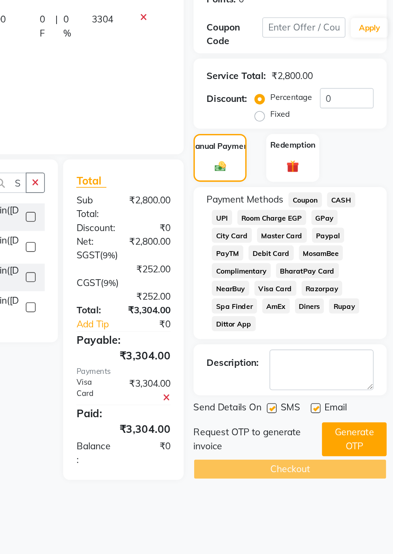
click at [376, 431] on button "Generate OTP" at bounding box center [369, 428] width 40 height 21
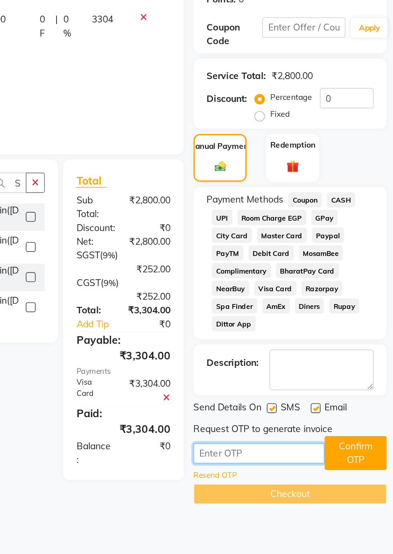
click at [286, 435] on input "text" at bounding box center [311, 437] width 80 height 12
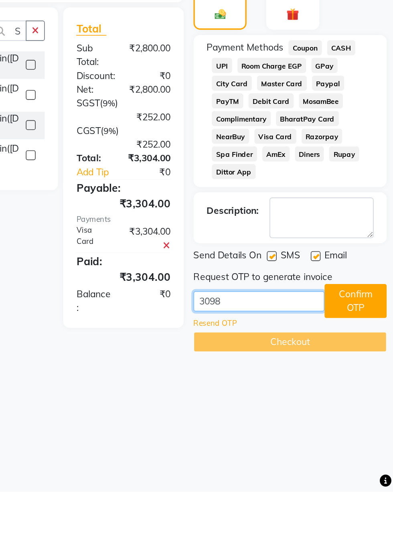
type input "3098"
click at [366, 437] on button "Confirm OTP" at bounding box center [370, 437] width 38 height 21
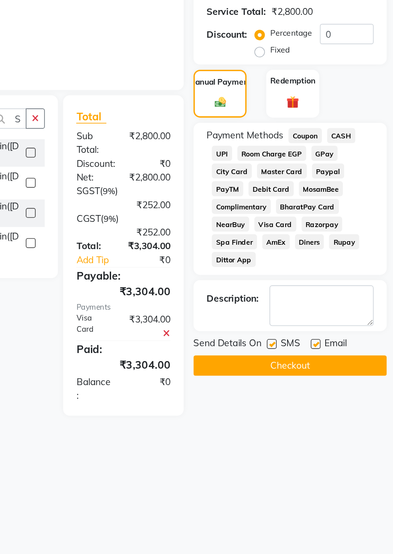
click at [318, 427] on button "Checkout" at bounding box center [330, 423] width 118 height 12
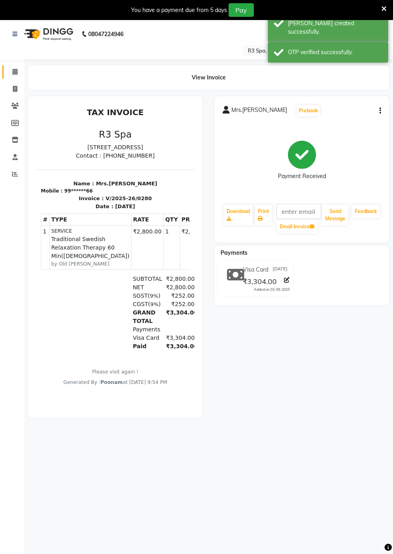
click at [14, 72] on icon at bounding box center [14, 72] width 5 height 6
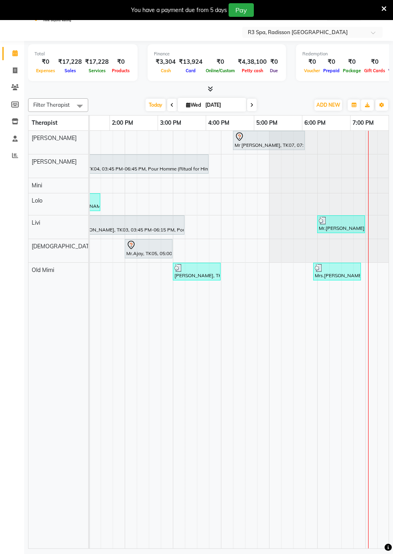
scroll to position [0, 447]
click at [15, 102] on icon at bounding box center [15, 105] width 8 height 6
select select
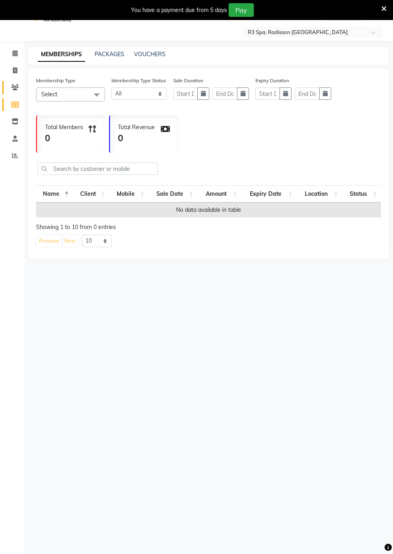
click at [15, 87] on icon at bounding box center [15, 87] width 8 height 6
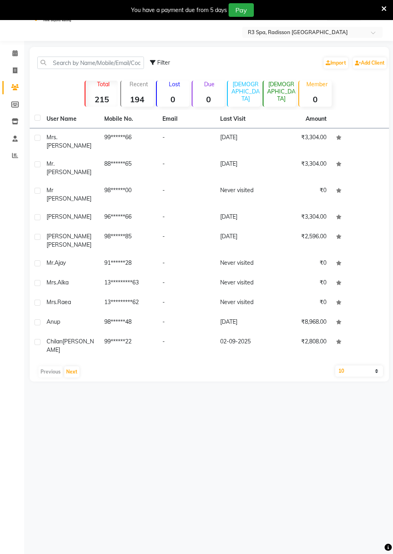
click at [73, 187] on span "Mr [PERSON_NAME]" at bounding box center [69, 195] width 45 height 16
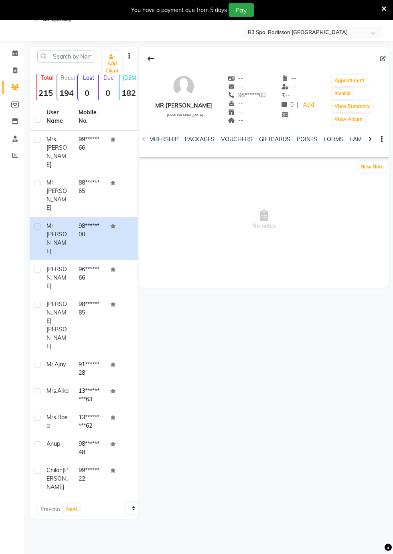
scroll to position [0, 233]
click at [326, 138] on link "FORMS" at bounding box center [332, 139] width 20 height 7
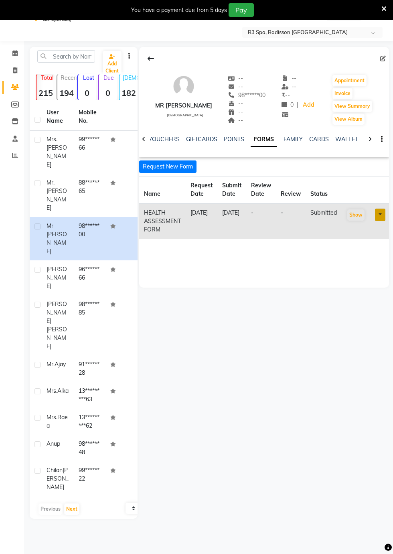
scroll to position [0, 229]
click at [356, 217] on button "Show" at bounding box center [355, 214] width 17 height 11
click at [14, 53] on icon at bounding box center [14, 53] width 5 height 6
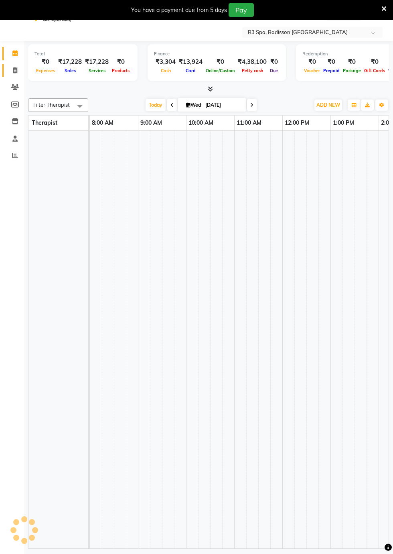
click at [15, 71] on icon at bounding box center [15, 70] width 4 height 6
select select "service"
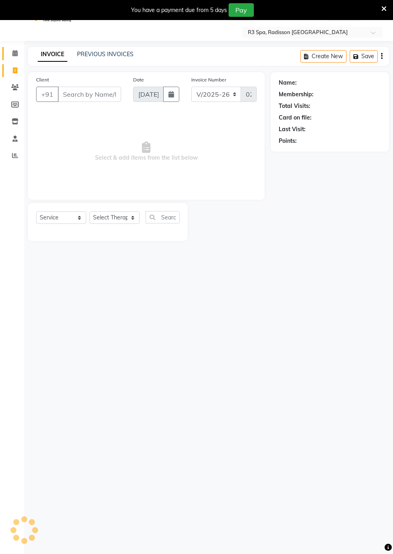
click at [14, 53] on icon at bounding box center [14, 53] width 5 height 6
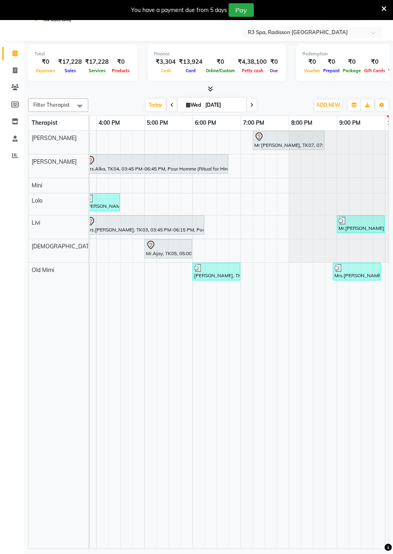
scroll to position [0, 427]
click at [267, 143] on div "Mr [PERSON_NAME], TK07, 07:15 PM-08:45 PM, Balinese Massage Therapy 90 Min([DEM…" at bounding box center [289, 140] width 70 height 17
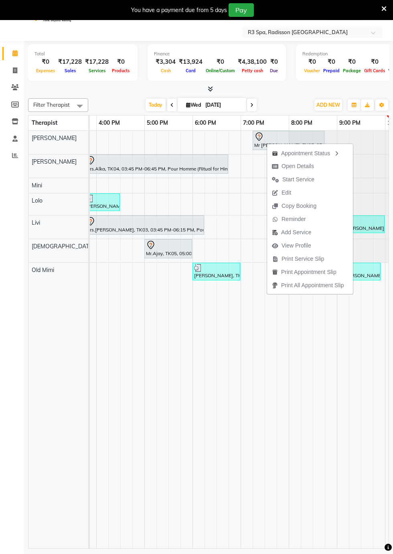
click at [347, 382] on td at bounding box center [343, 340] width 12 height 418
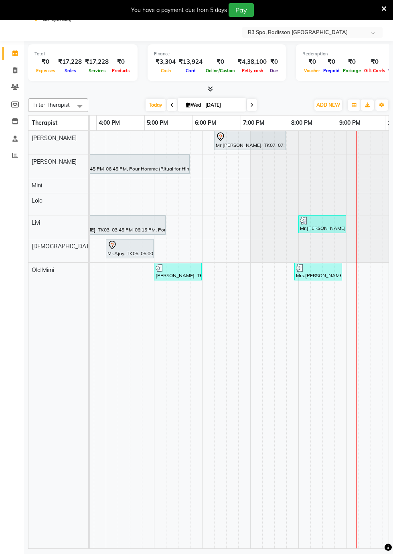
scroll to position [0, 465]
click at [229, 144] on div "Mr [PERSON_NAME], TK07, 07:15 PM-08:45 PM, Balinese Massage Therapy 90 Min([DEM…" at bounding box center [250, 140] width 70 height 17
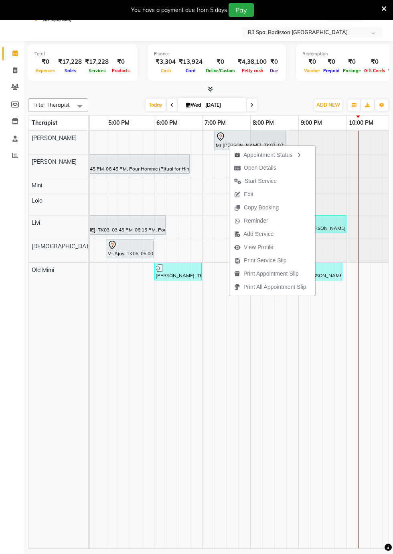
click at [271, 171] on span "Open Details" at bounding box center [260, 168] width 32 height 8
select select "7"
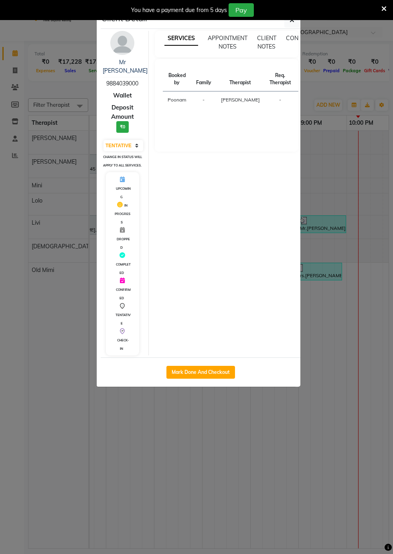
click at [217, 372] on button "Mark Done And Checkout" at bounding box center [201, 372] width 69 height 13
select select "service"
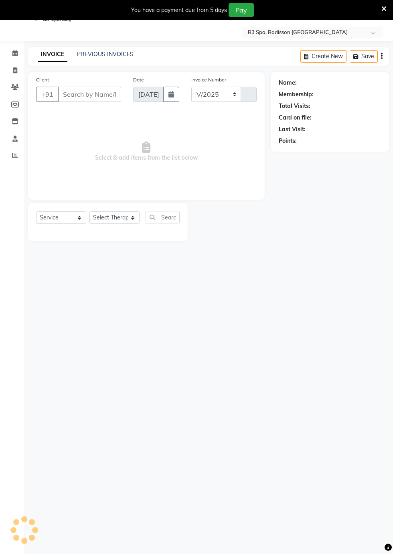
select select "8678"
type input "0281"
type input "98******00"
select select "87562"
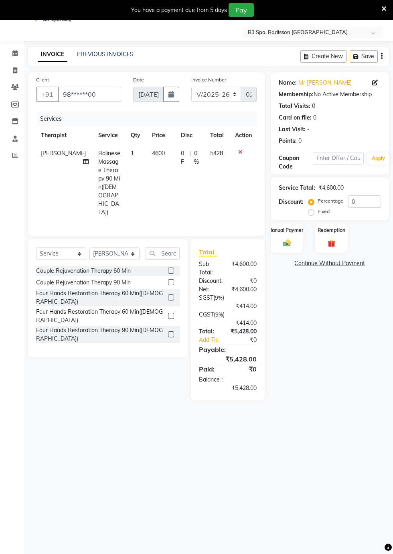
click at [290, 235] on div "Manual Payment" at bounding box center [287, 238] width 32 height 30
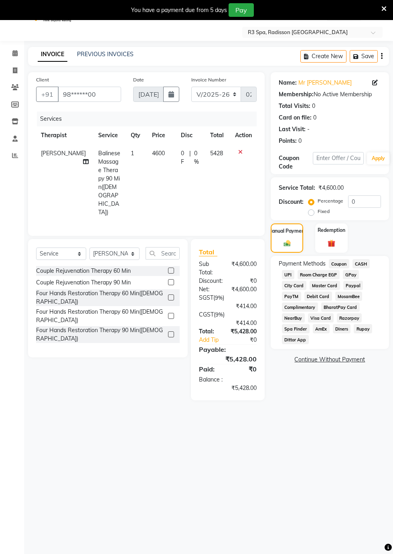
click at [366, 264] on span "CASH" at bounding box center [361, 263] width 17 height 9
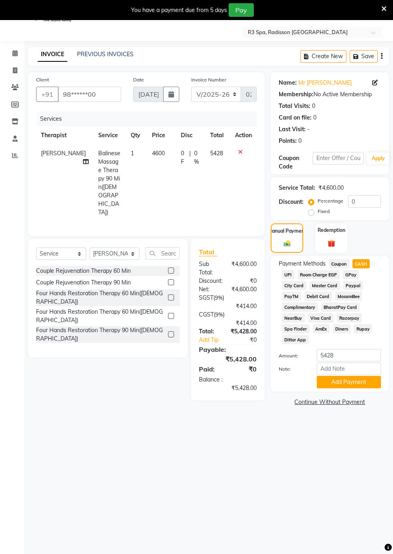
click at [355, 384] on button "Add Payment" at bounding box center [349, 382] width 64 height 12
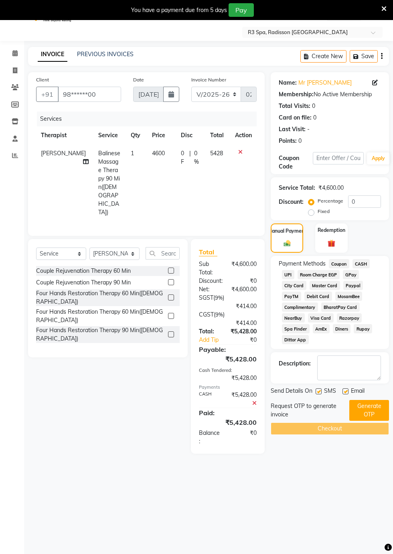
click at [377, 416] on button "Generate OTP" at bounding box center [369, 410] width 40 height 21
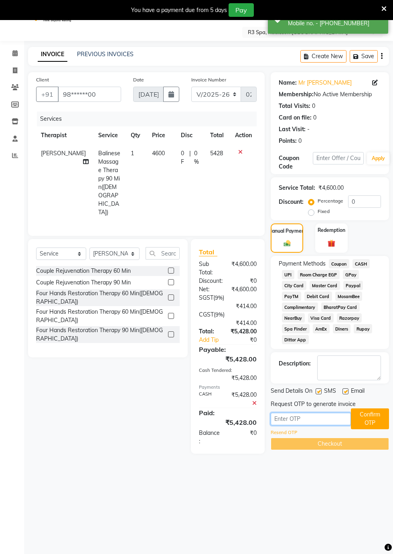
click at [290, 420] on input "text" at bounding box center [311, 419] width 80 height 12
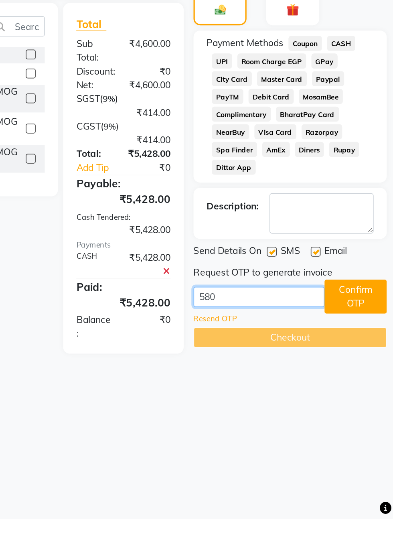
type input "5809"
click at [372, 414] on button "Confirm OTP" at bounding box center [370, 418] width 38 height 21
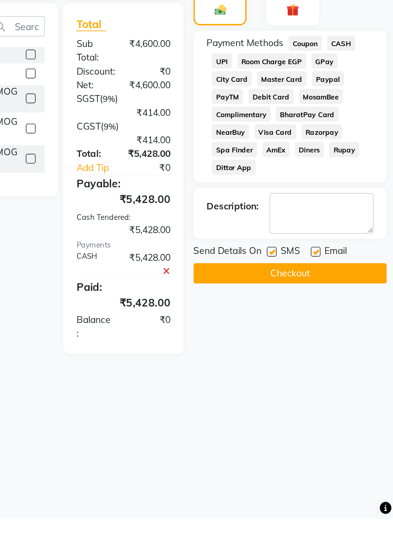
scroll to position [19, 0]
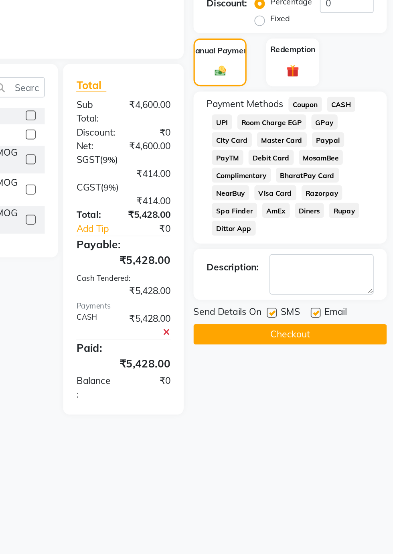
click at [330, 405] on button "Checkout" at bounding box center [330, 404] width 118 height 12
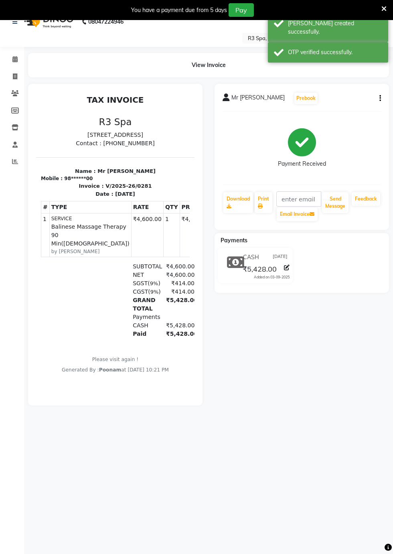
scroll to position [2, 0]
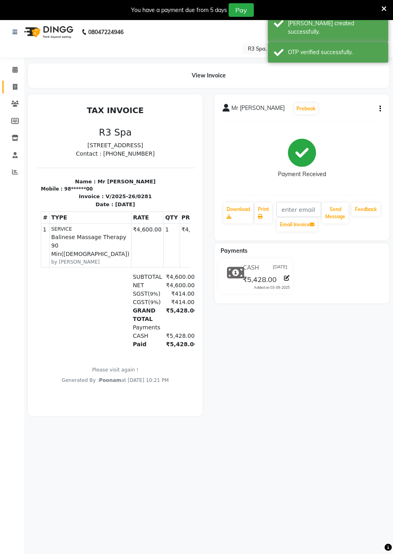
click at [15, 86] on icon at bounding box center [15, 87] width 4 height 6
select select "8678"
select select "service"
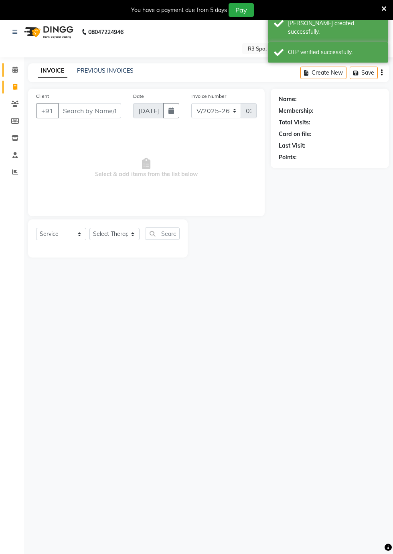
click at [14, 70] on icon at bounding box center [14, 70] width 5 height 6
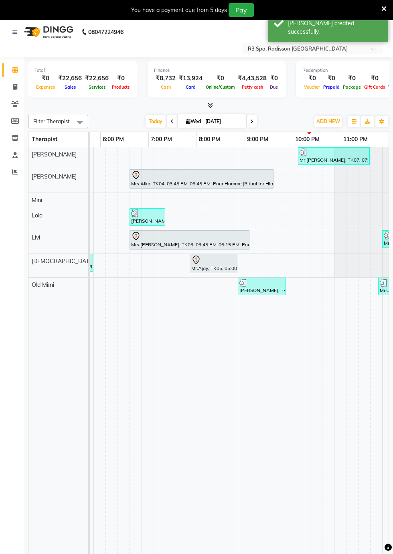
scroll to position [0, 382]
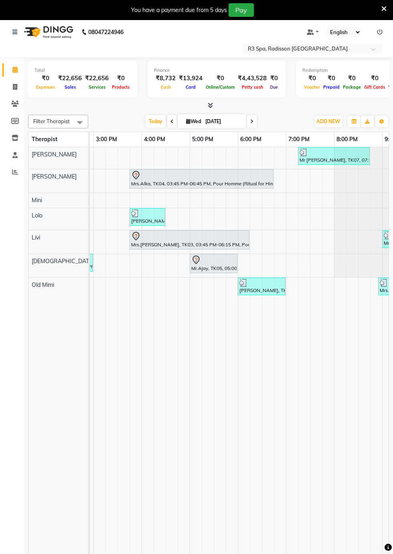
click at [205, 264] on div "Mr.Ajay, TK05, 05:00 PM-06:00 PM, Sensory Rejuvne Aromatherapy 60 Min([DEMOGRAP…" at bounding box center [214, 263] width 46 height 17
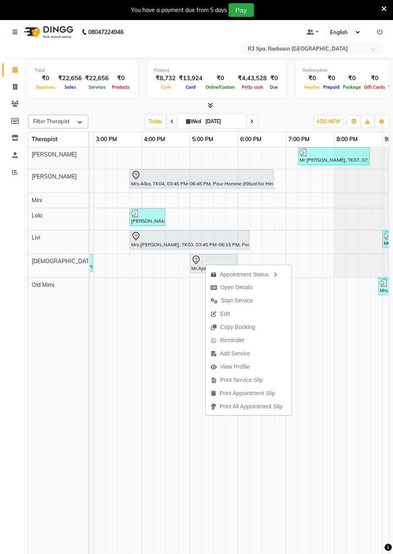
click at [249, 291] on span "Open Details" at bounding box center [236, 287] width 32 height 8
select select "7"
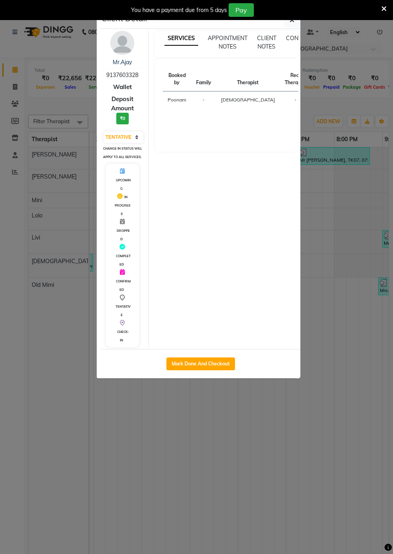
click at [220, 370] on button "Mark Done And Checkout" at bounding box center [201, 363] width 69 height 13
select select "8678"
select select "service"
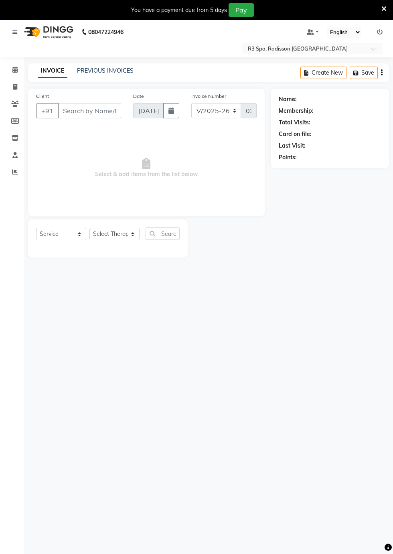
type input "91******28"
select select "87568"
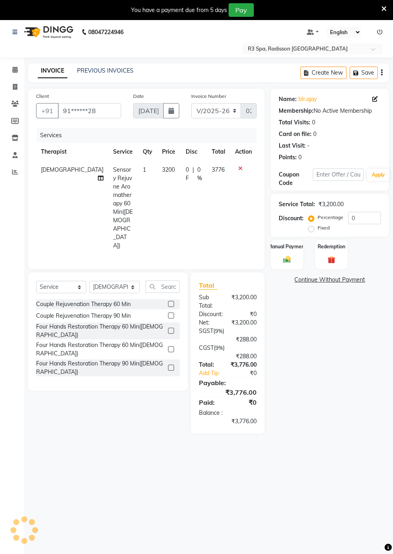
click at [294, 244] on label "Manual Payment" at bounding box center [287, 246] width 39 height 7
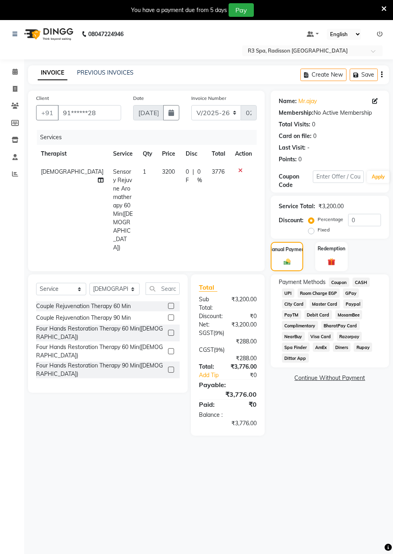
scroll to position [13, 0]
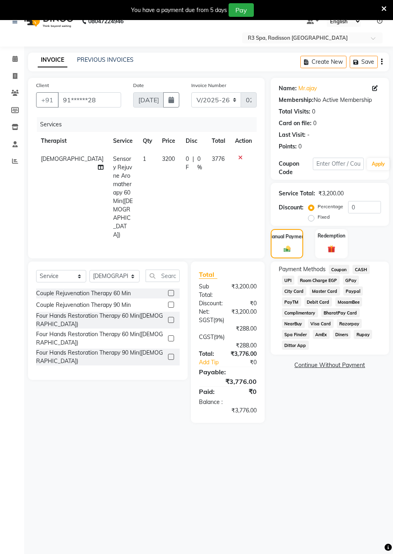
click at [362, 269] on span "CASH" at bounding box center [361, 269] width 17 height 9
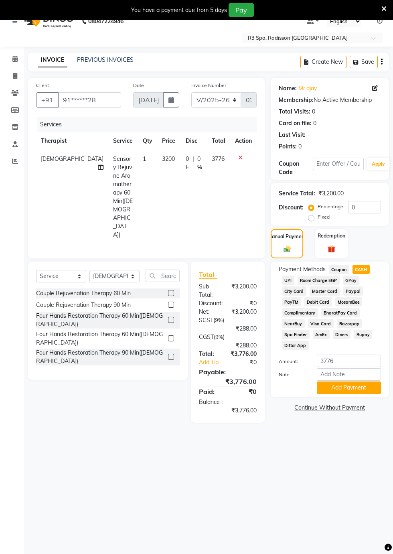
click at [361, 389] on button "Add Payment" at bounding box center [349, 388] width 64 height 12
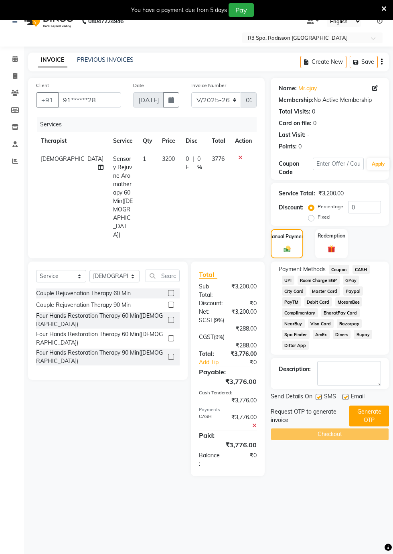
click at [370, 418] on button "Generate OTP" at bounding box center [369, 416] width 40 height 21
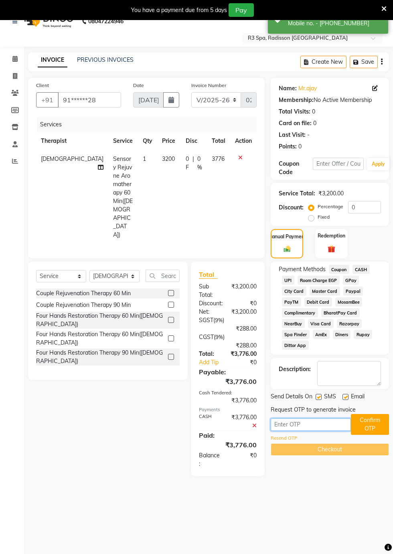
click at [299, 423] on input "text" at bounding box center [311, 424] width 80 height 12
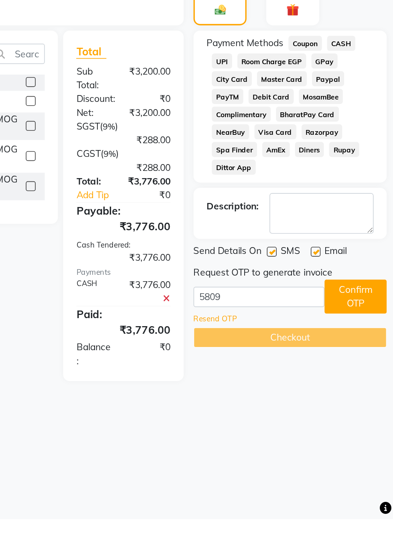
click at [366, 413] on button "Confirm OTP" at bounding box center [370, 418] width 38 height 21
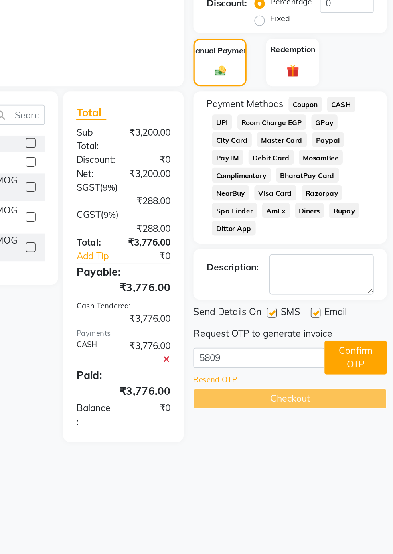
click at [334, 445] on div "Checkout" at bounding box center [330, 443] width 118 height 12
click at [367, 422] on button "Confirm OTP" at bounding box center [370, 418] width 38 height 21
click at [332, 448] on div "Checkout" at bounding box center [330, 443] width 118 height 12
click at [318, 446] on div "Checkout" at bounding box center [330, 443] width 118 height 12
click at [301, 420] on input "5809" at bounding box center [311, 418] width 80 height 12
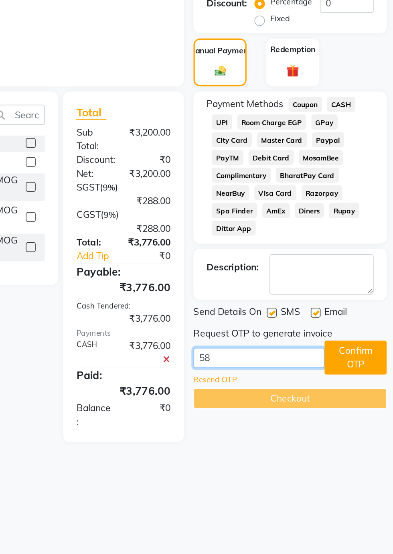
scroll to position [19, 0]
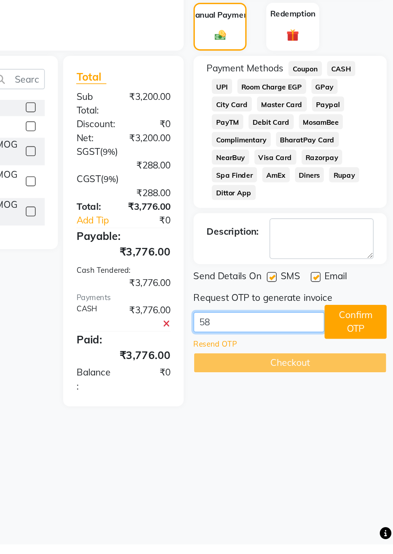
type input "5"
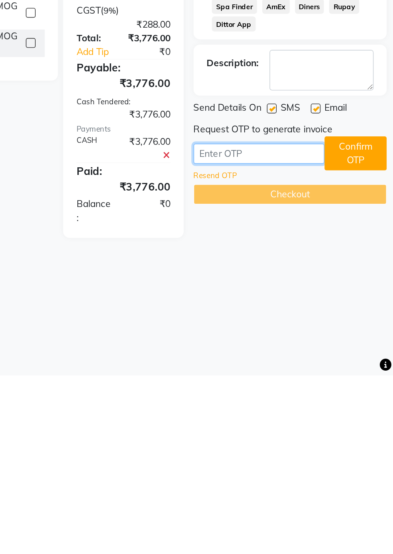
scroll to position [19, 0]
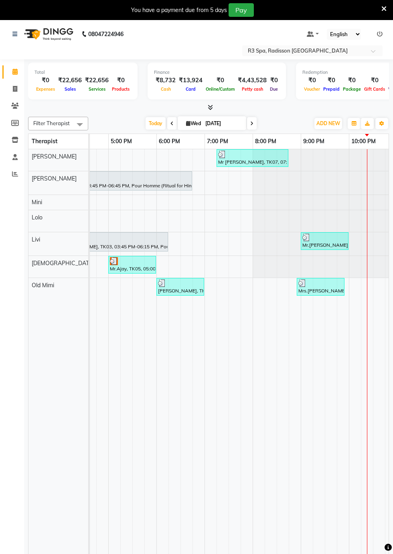
scroll to position [0, 465]
click at [126, 268] on div "Mr.Ajay, TK05, 05:00 PM-06:00 PM, Sensory Rejuvne Aromatherapy 60 Min([DEMOGRAP…" at bounding box center [131, 264] width 46 height 15
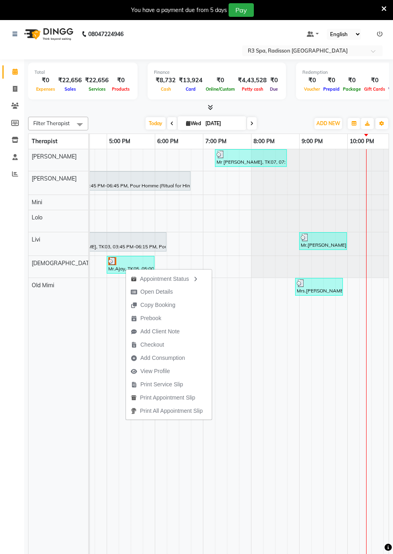
click at [158, 292] on span "Open Details" at bounding box center [156, 292] width 32 height 8
select select "3"
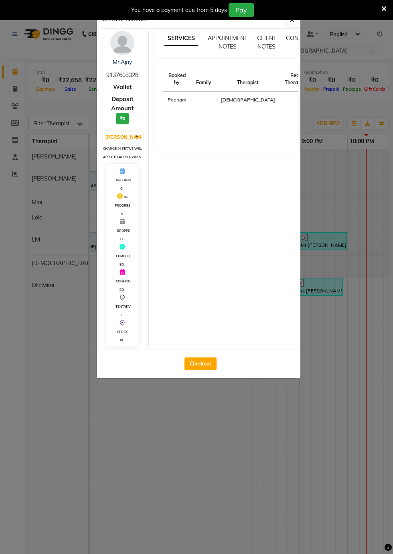
click at [197, 370] on button "Checkout" at bounding box center [201, 363] width 32 height 13
select select "service"
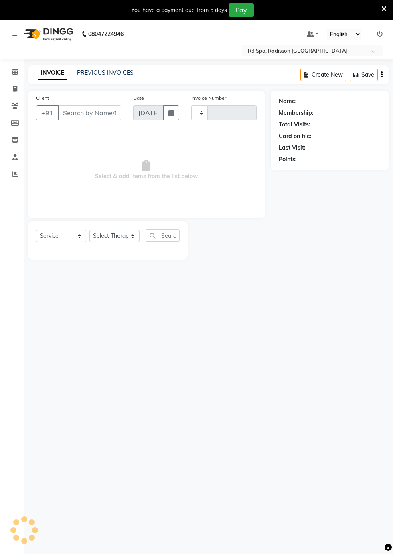
type input "0282"
select select "8678"
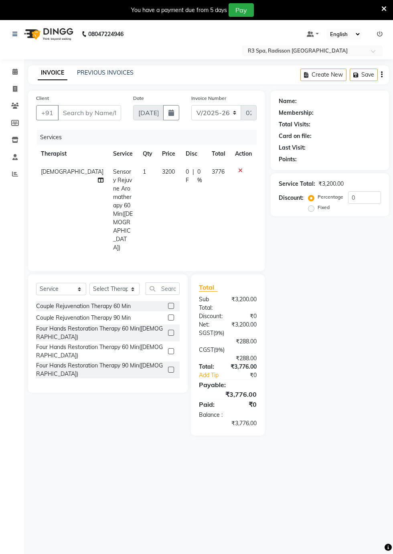
type input "91******28"
select select "87568"
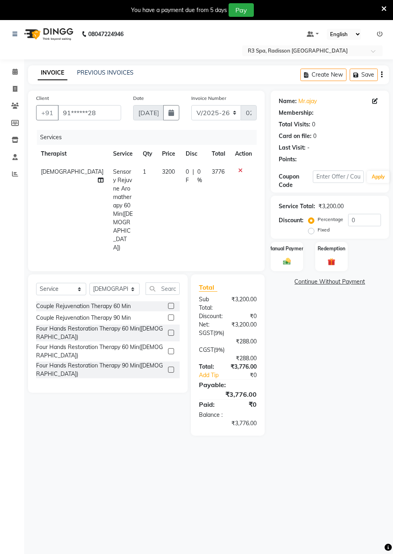
select select "8678"
select select "service"
select select "87568"
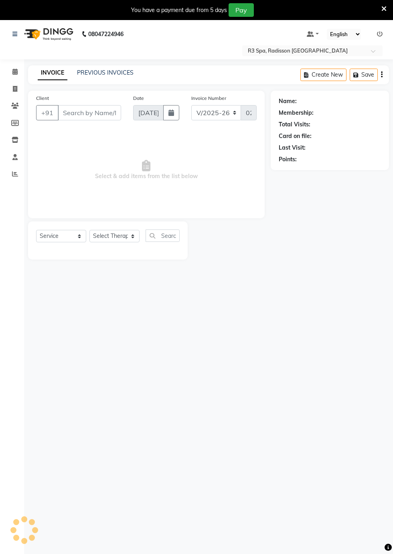
select select "8678"
select select "service"
type input "91******28"
select select "87568"
